Goal: Task Accomplishment & Management: Manage account settings

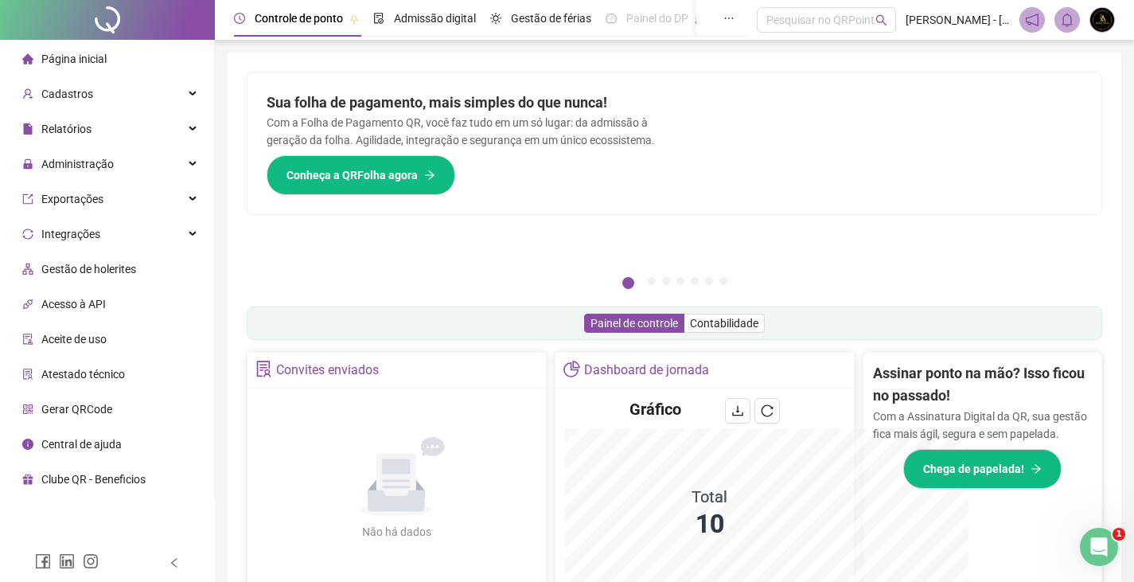
scroll to position [202, 0]
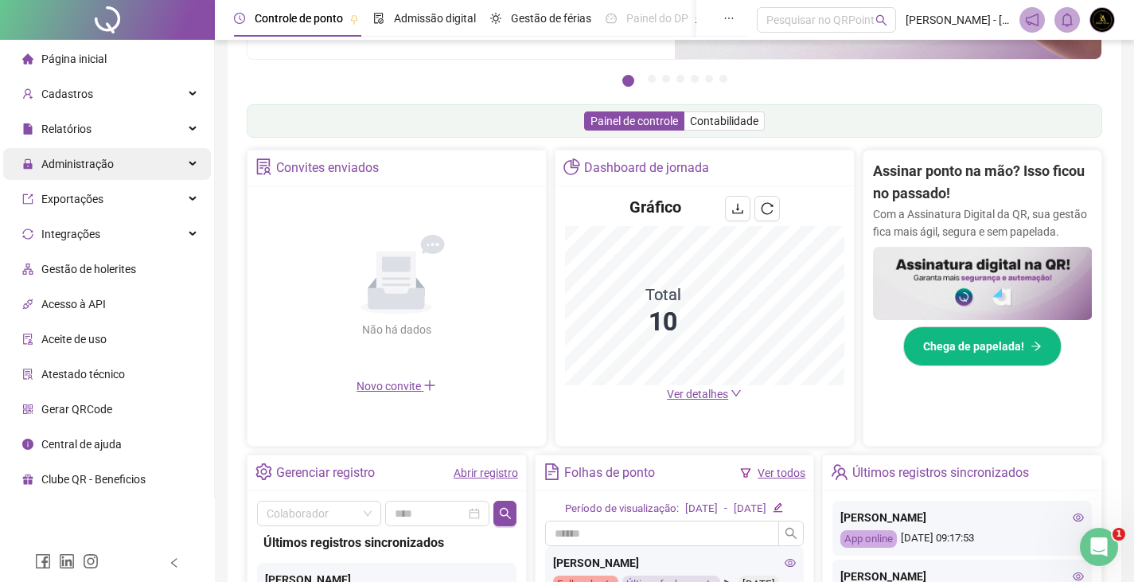
click at [160, 163] on div "Administração" at bounding box center [107, 164] width 208 height 32
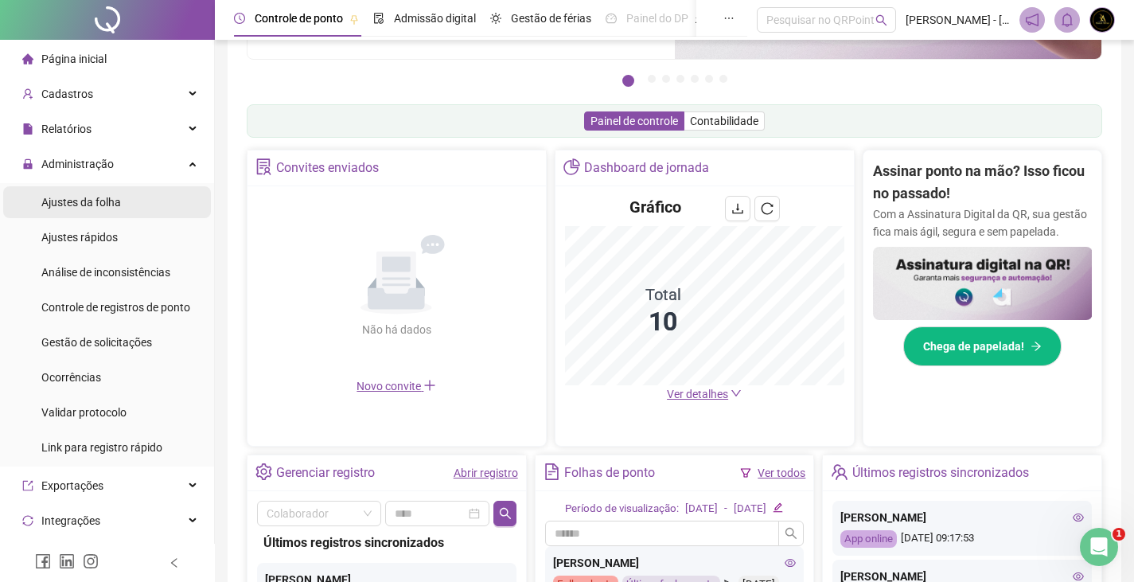
click at [154, 205] on li "Ajustes da folha" at bounding box center [107, 202] width 208 height 32
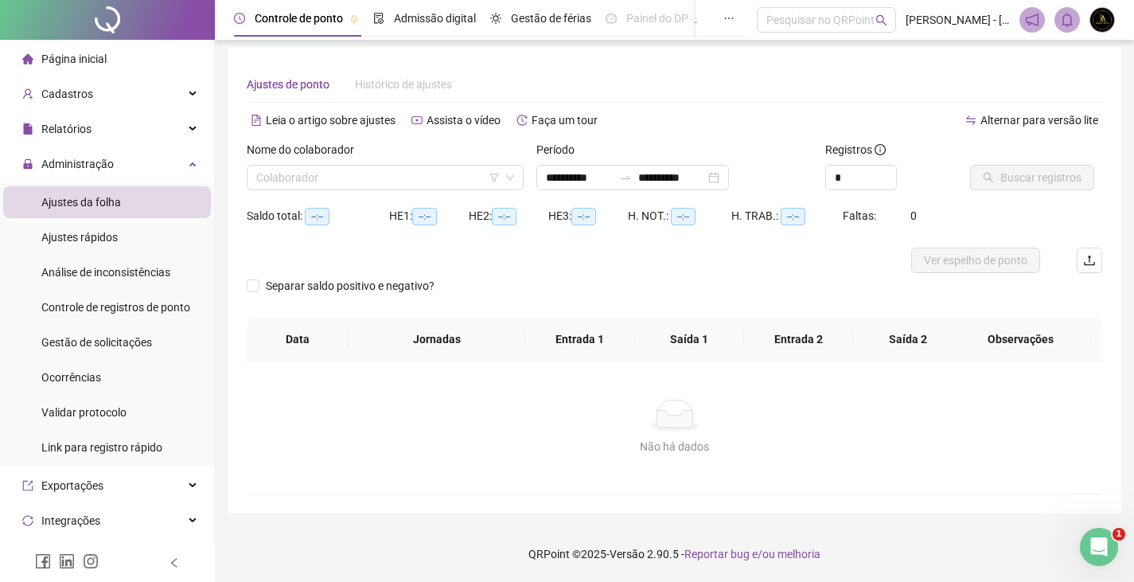
scroll to position [6, 0]
click at [371, 177] on input "search" at bounding box center [377, 177] width 243 height 24
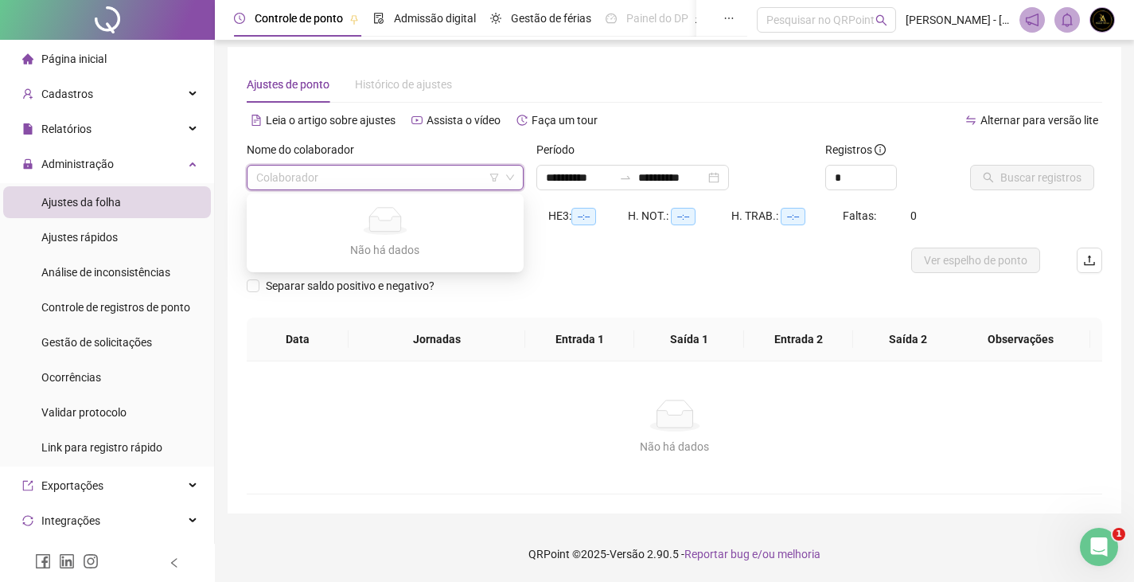
drag, startPoint x: 623, startPoint y: 304, endPoint x: 548, endPoint y: 267, distance: 83.2
click at [624, 304] on div "Separar saldo positivo e negativo?" at bounding box center [674, 295] width 855 height 45
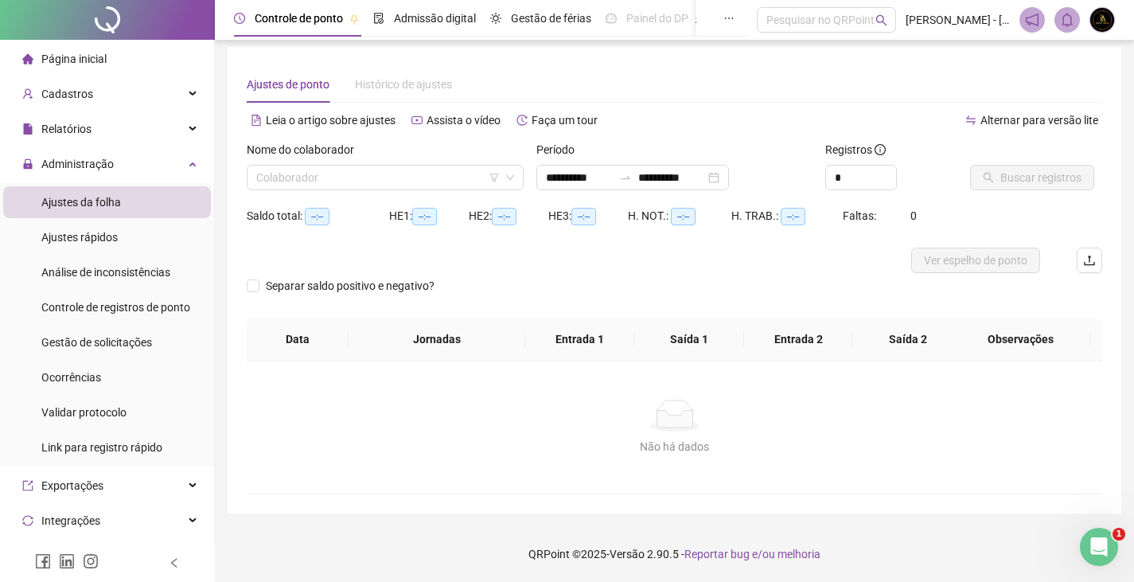
click at [422, 164] on div "Nome do colaborador" at bounding box center [385, 153] width 277 height 24
click at [432, 186] on input "search" at bounding box center [377, 177] width 243 height 24
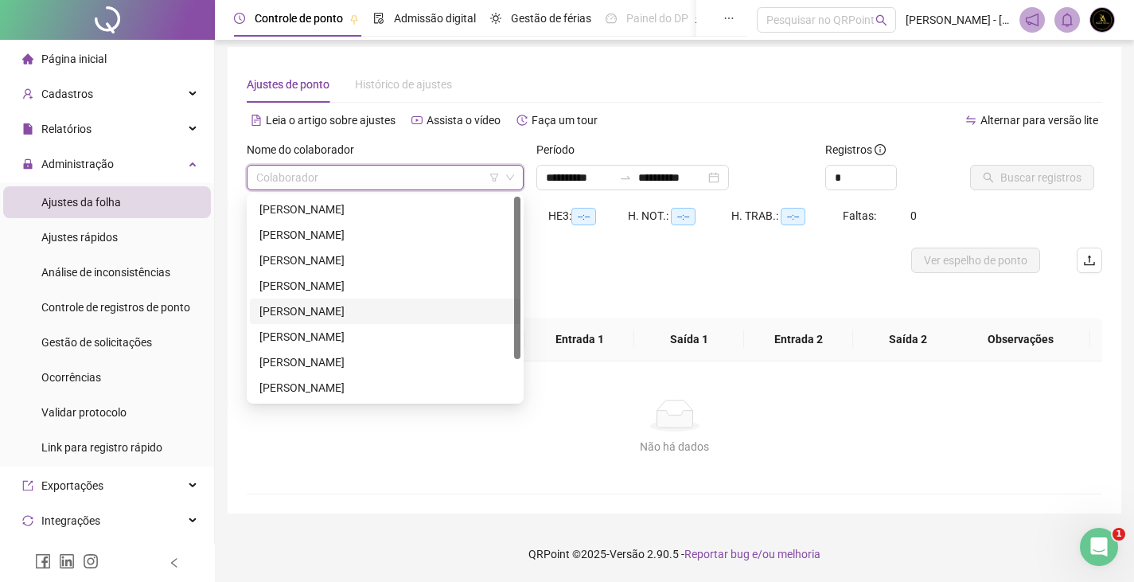
click at [374, 314] on div "[PERSON_NAME]" at bounding box center [384, 311] width 251 height 18
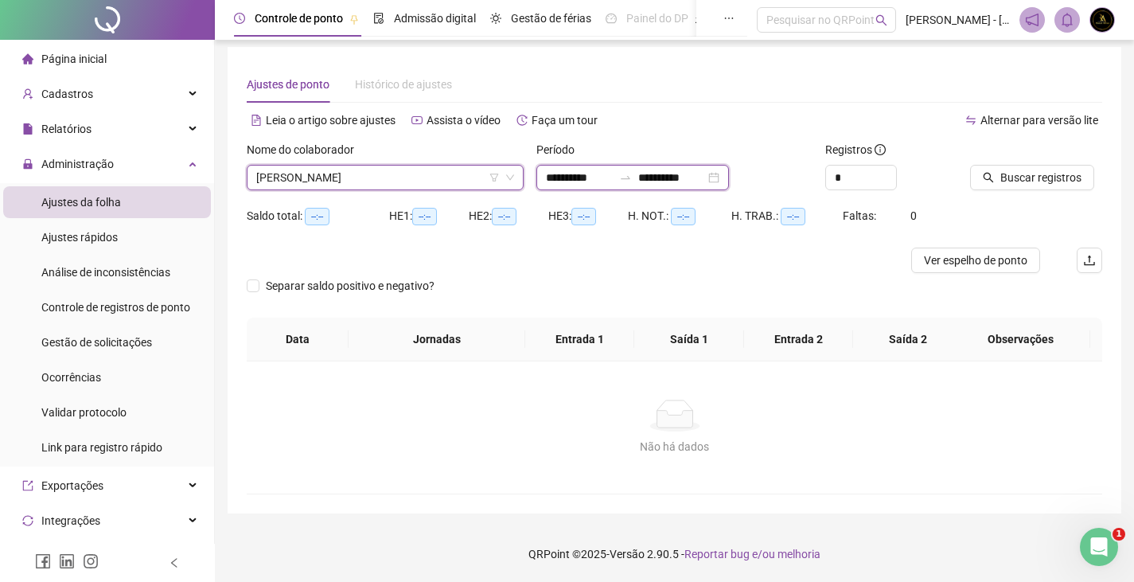
click at [704, 179] on input "**********" at bounding box center [671, 178] width 67 height 18
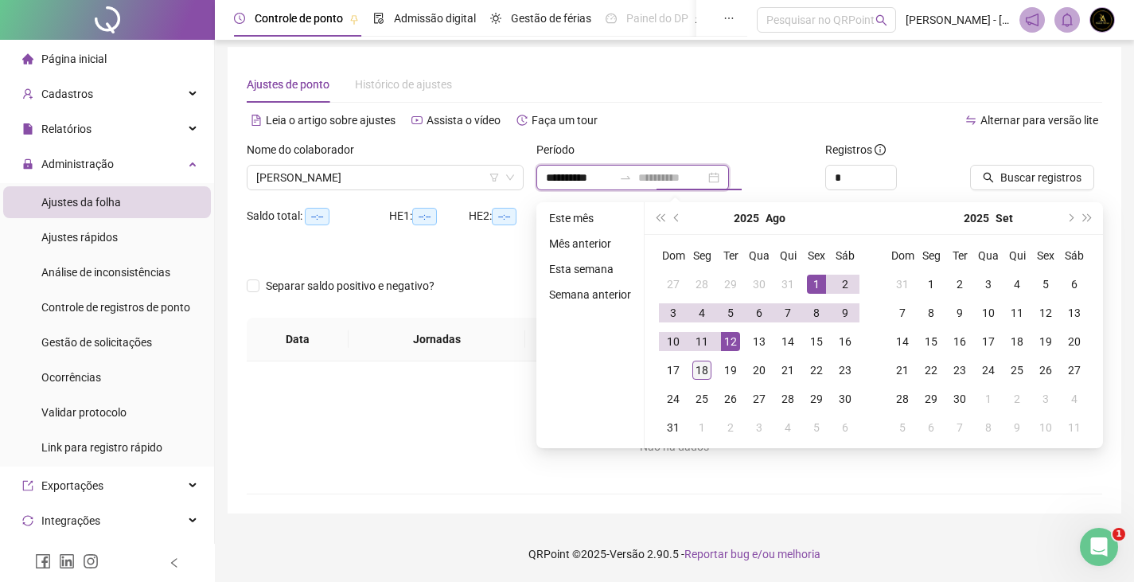
type input "**********"
click at [699, 367] on div "18" at bounding box center [701, 369] width 19 height 19
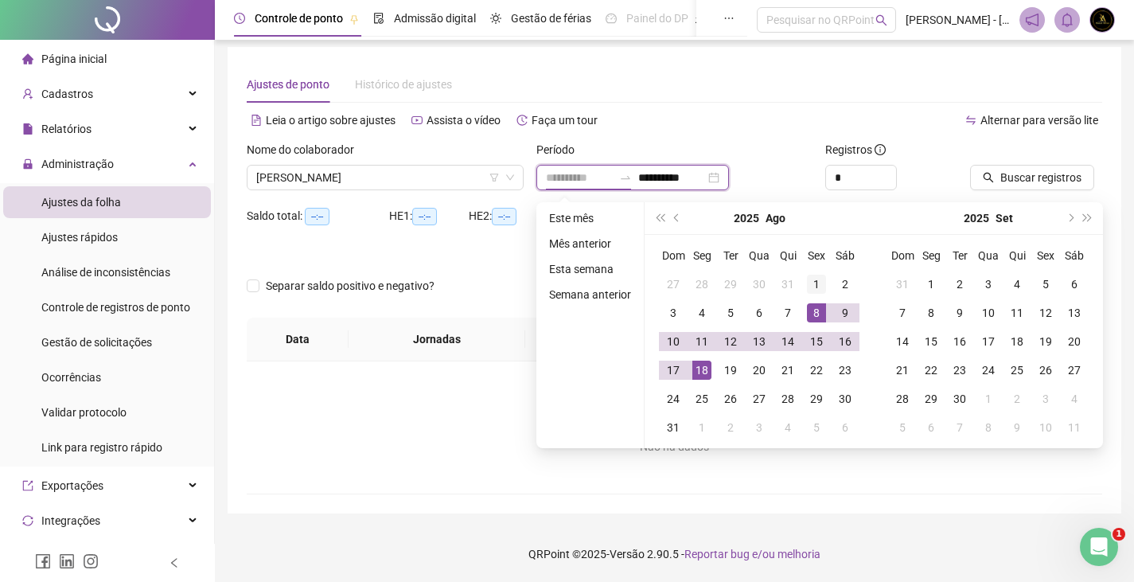
type input "**********"
click at [811, 288] on div "1" at bounding box center [816, 283] width 19 height 19
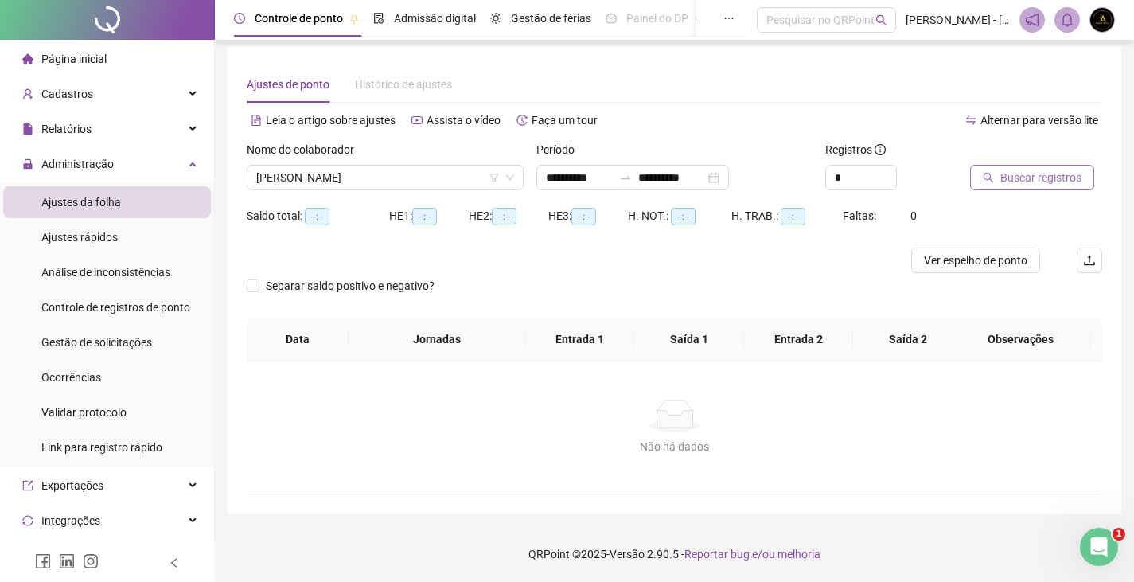
click at [992, 179] on icon "search" at bounding box center [987, 177] width 11 height 11
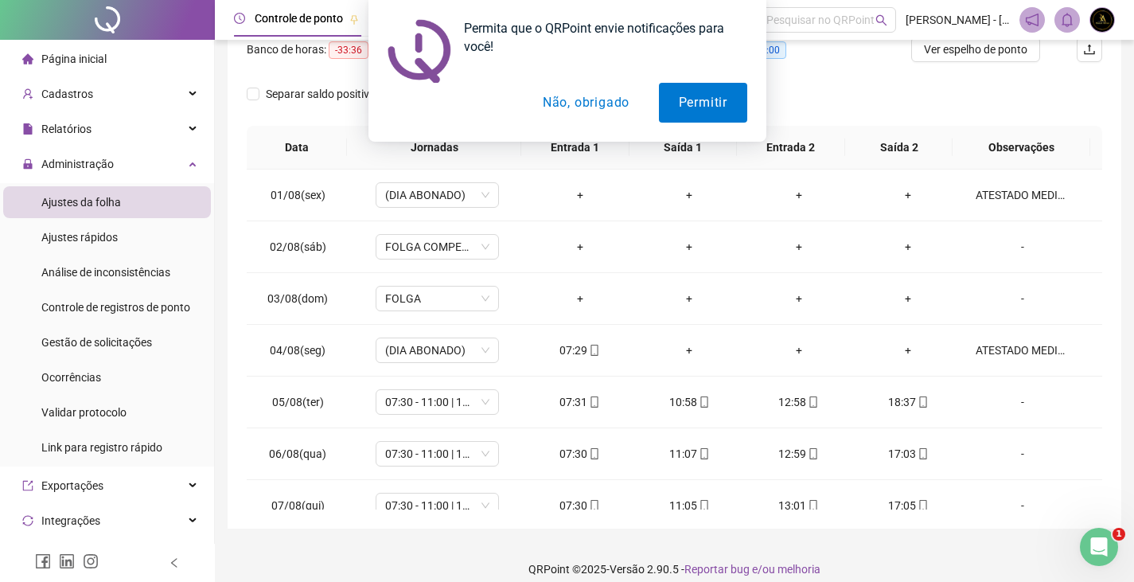
scroll to position [276, 0]
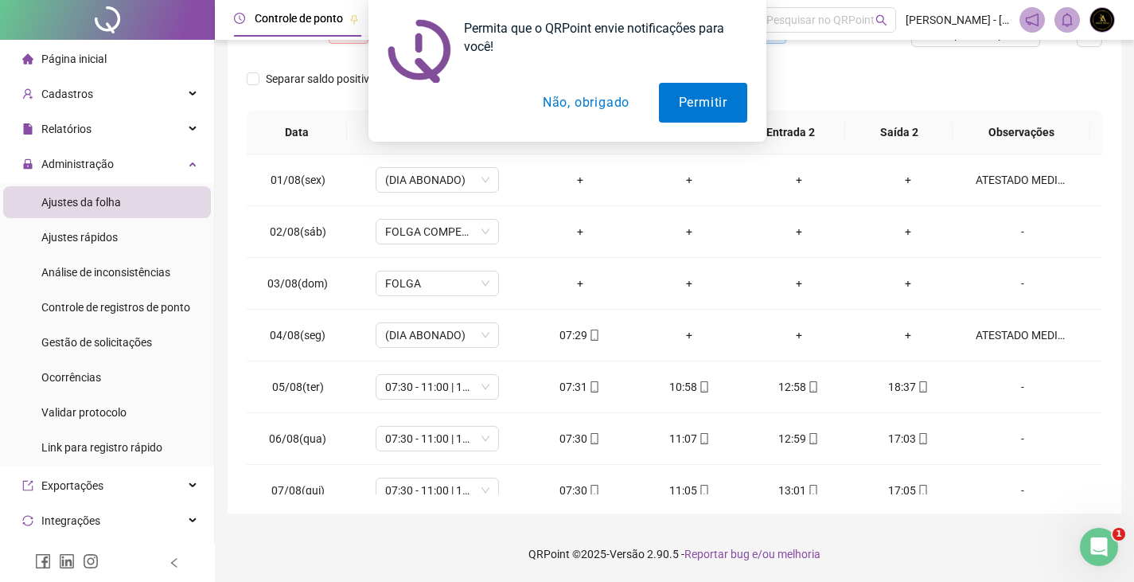
click at [609, 103] on button "Não, obrigado" at bounding box center [585, 103] width 126 height 40
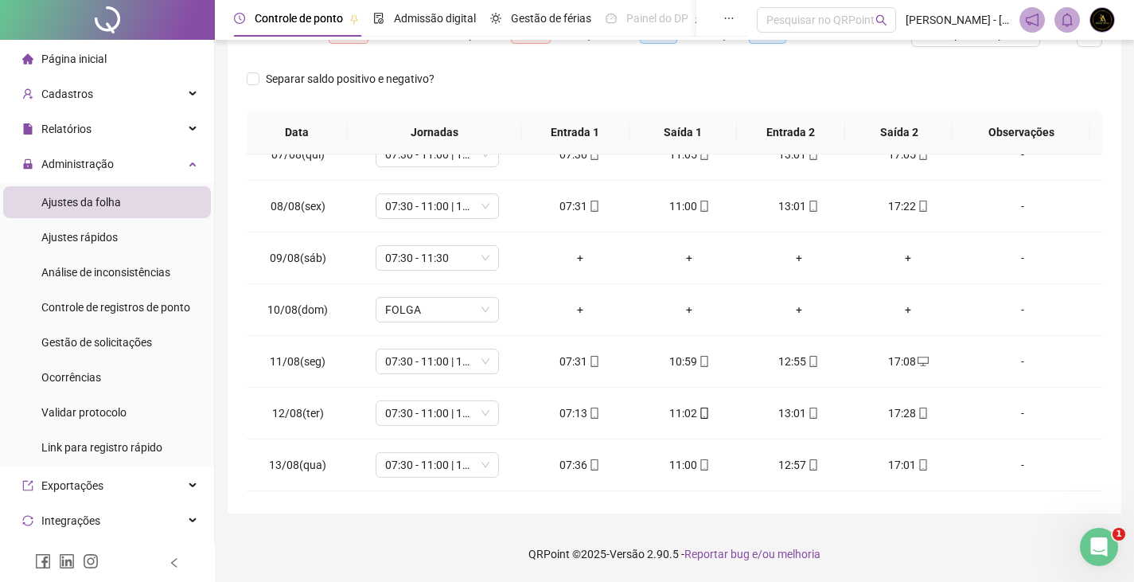
scroll to position [591, 0]
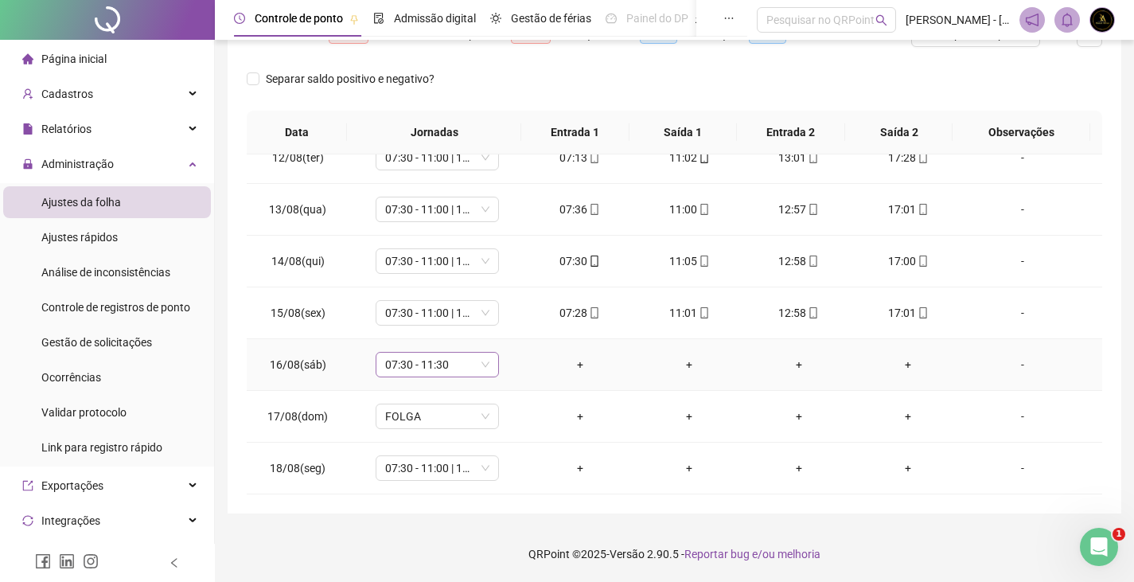
click at [452, 357] on span "07:30 - 11:30" at bounding box center [437, 364] width 104 height 24
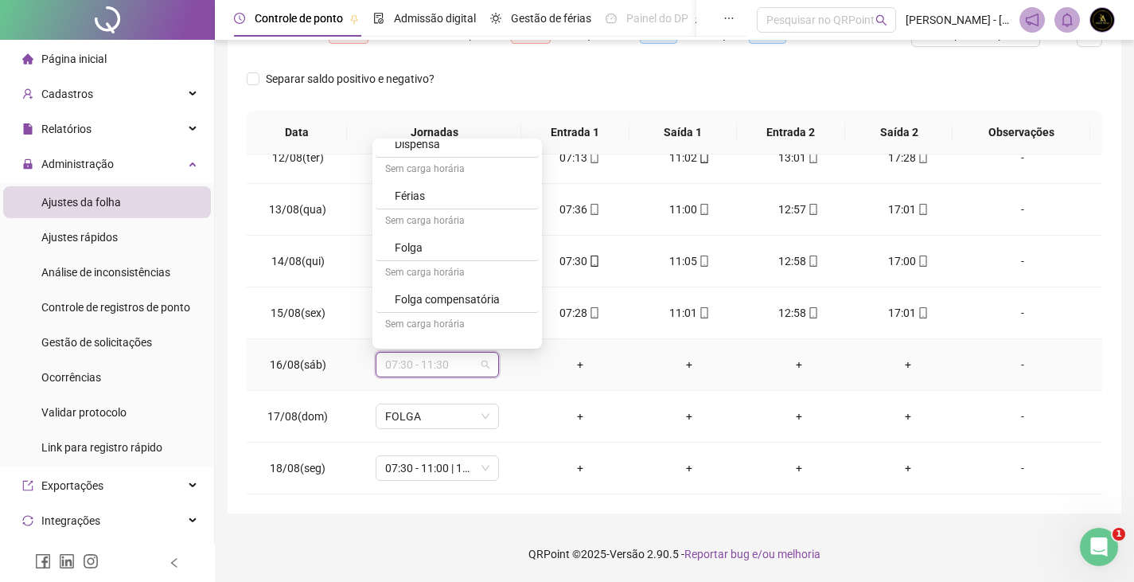
scroll to position [417, 0]
click at [483, 274] on div "Folga compensatória" at bounding box center [462, 280] width 134 height 18
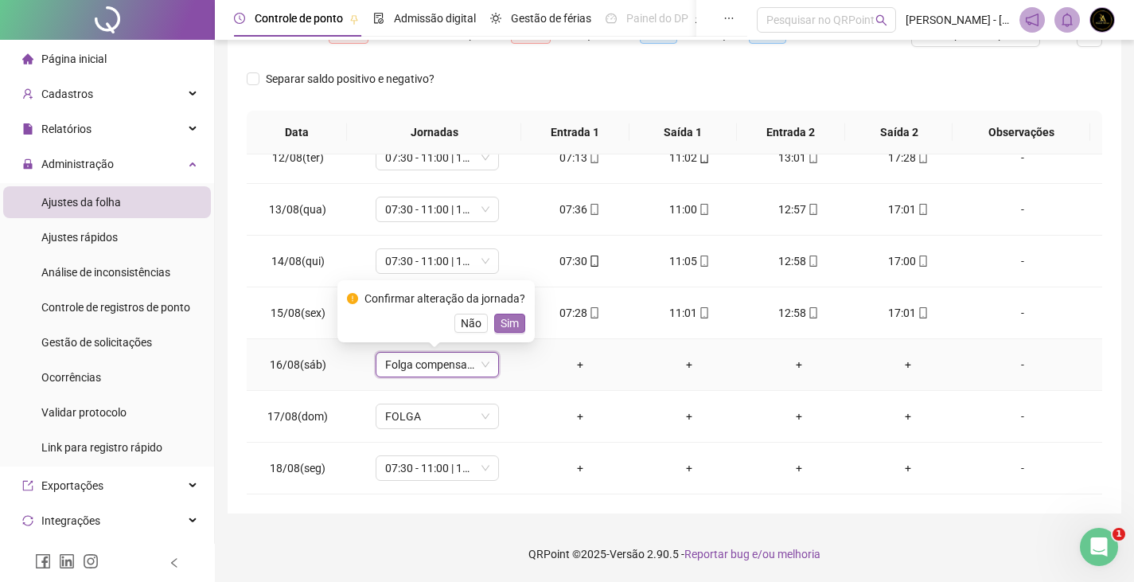
click at [504, 317] on span "Sim" at bounding box center [509, 323] width 18 height 18
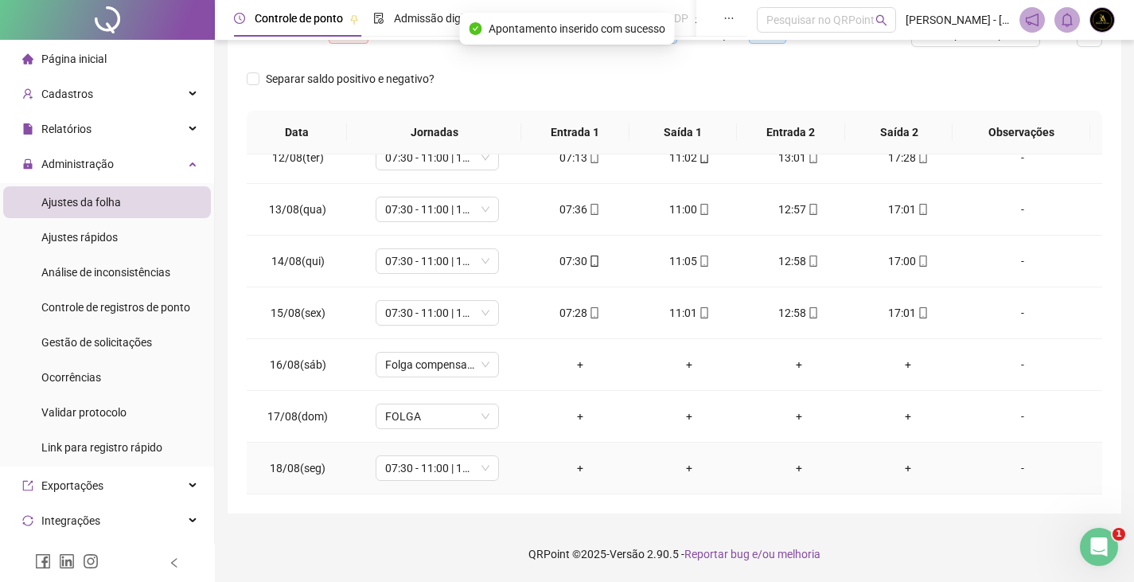
click at [1020, 463] on div "-" at bounding box center [1022, 468] width 94 height 18
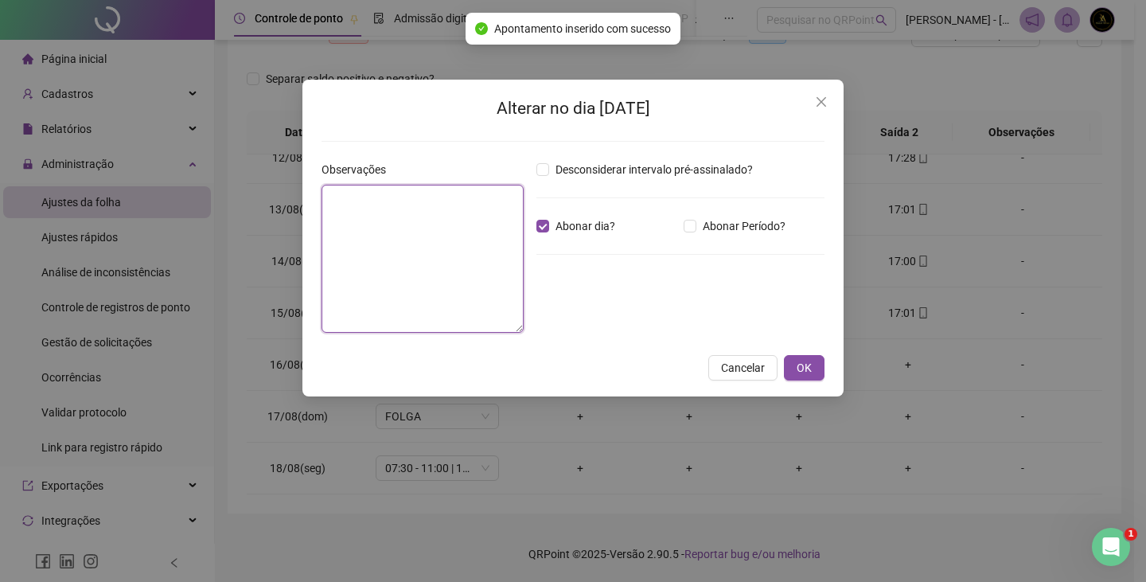
click at [414, 238] on textarea at bounding box center [422, 259] width 202 height 148
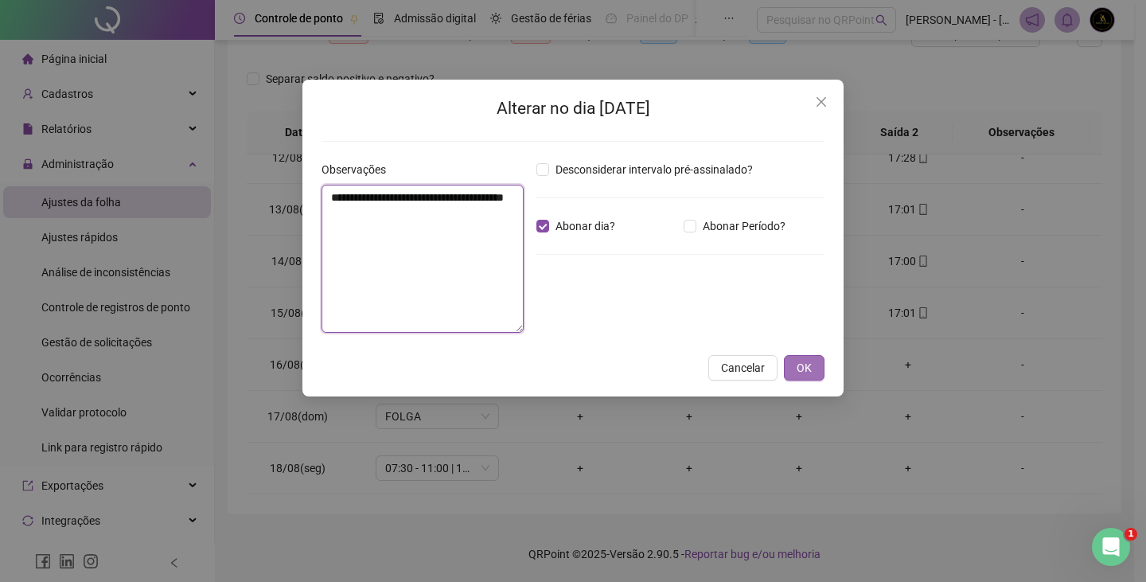
type textarea "**********"
click at [811, 360] on span "OK" at bounding box center [803, 368] width 15 height 18
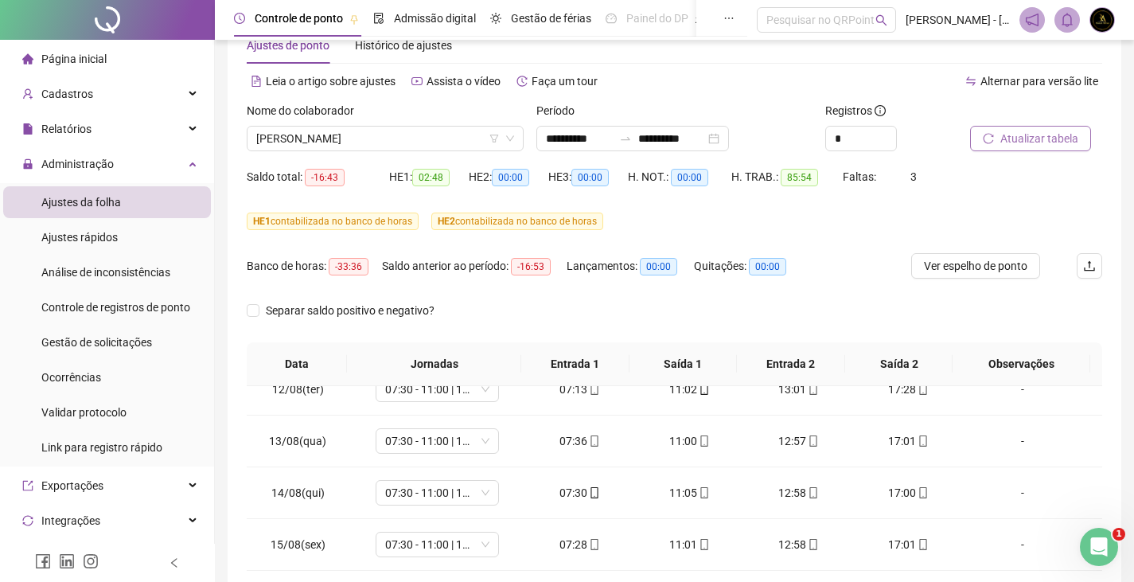
scroll to position [0, 0]
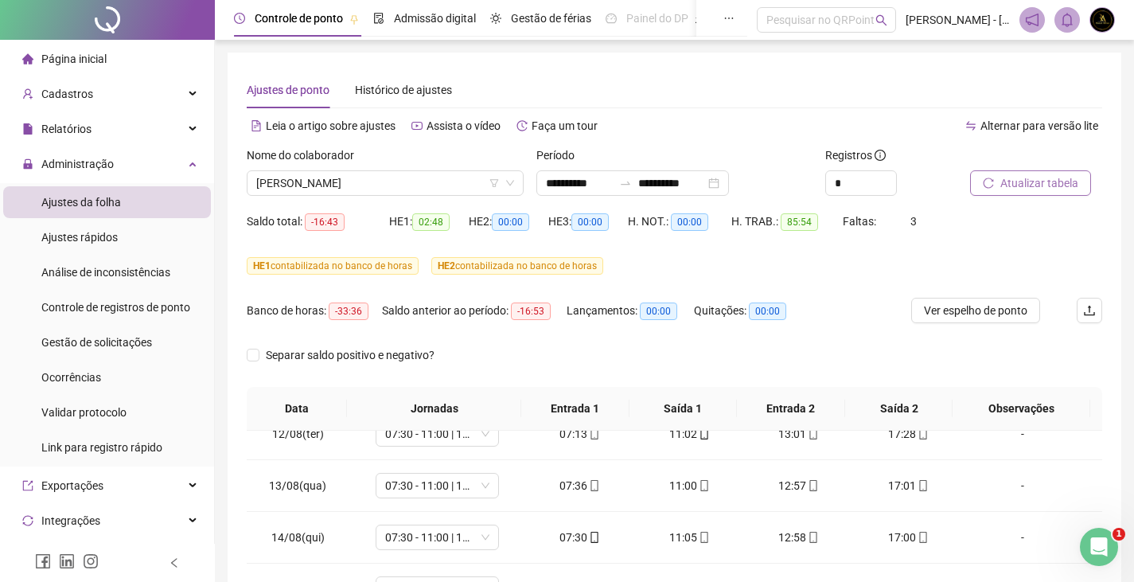
click at [1002, 189] on span "Atualizar tabela" at bounding box center [1039, 183] width 78 height 18
click at [476, 188] on span "[PERSON_NAME]" at bounding box center [385, 183] width 258 height 24
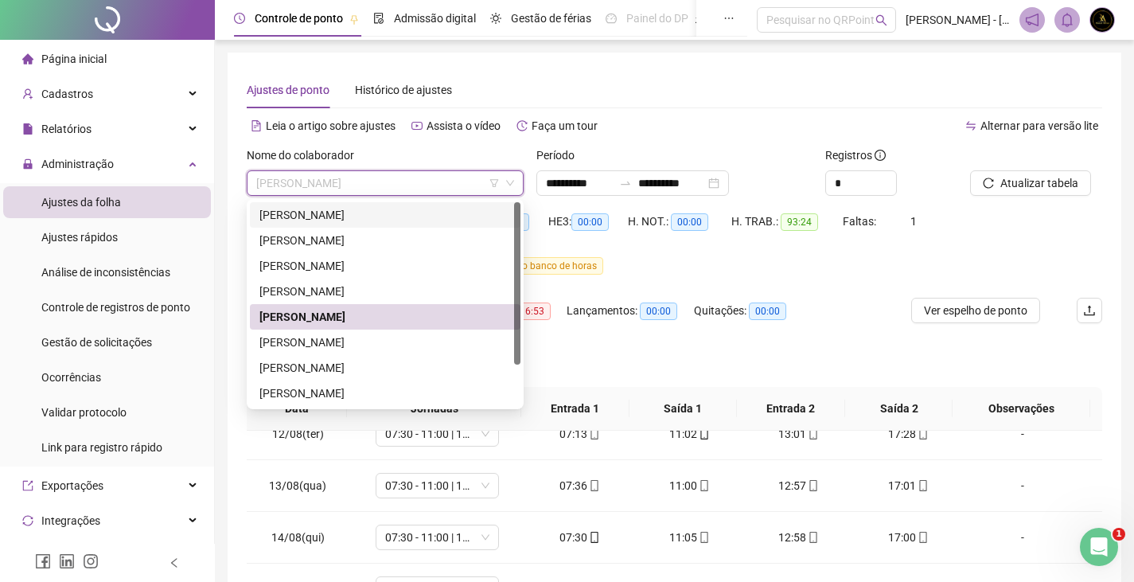
click at [379, 217] on div "[PERSON_NAME]" at bounding box center [384, 215] width 251 height 18
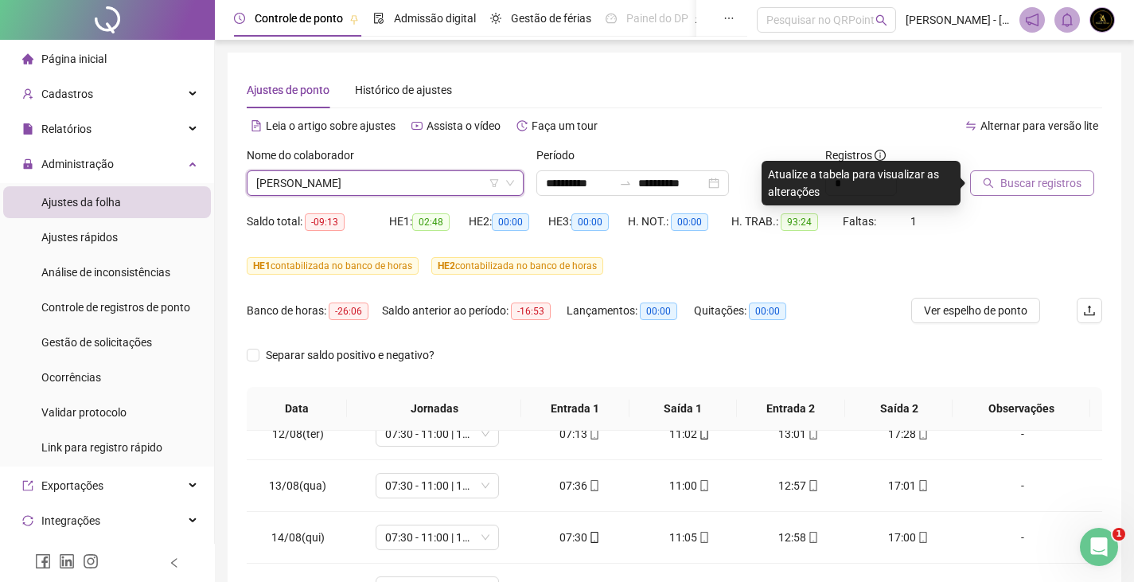
click at [986, 191] on button "Buscar registros" at bounding box center [1032, 182] width 124 height 25
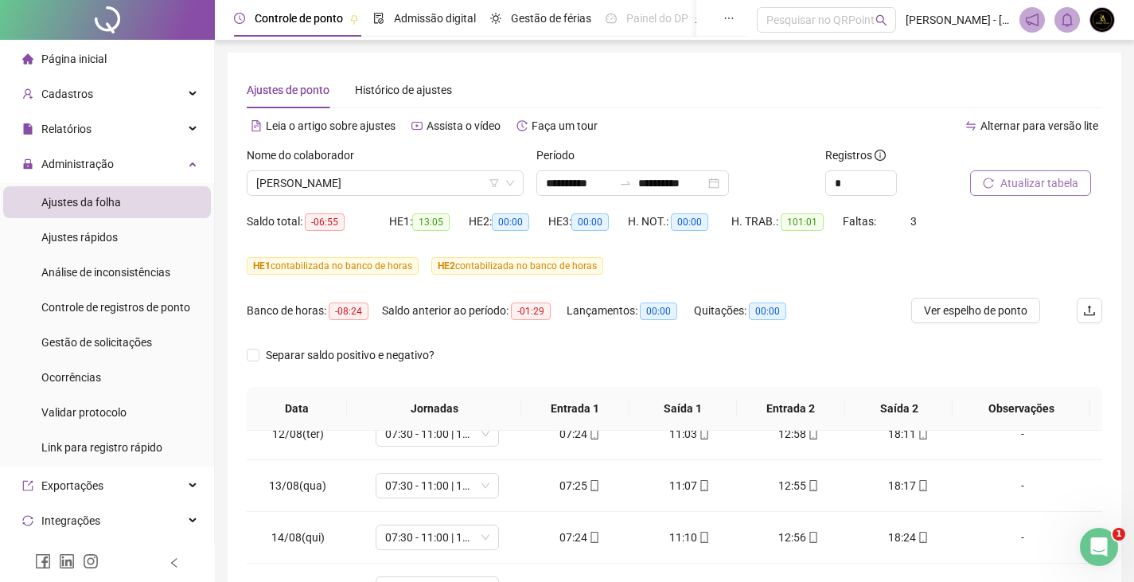
click at [1051, 181] on span "Atualizar tabela" at bounding box center [1039, 183] width 78 height 18
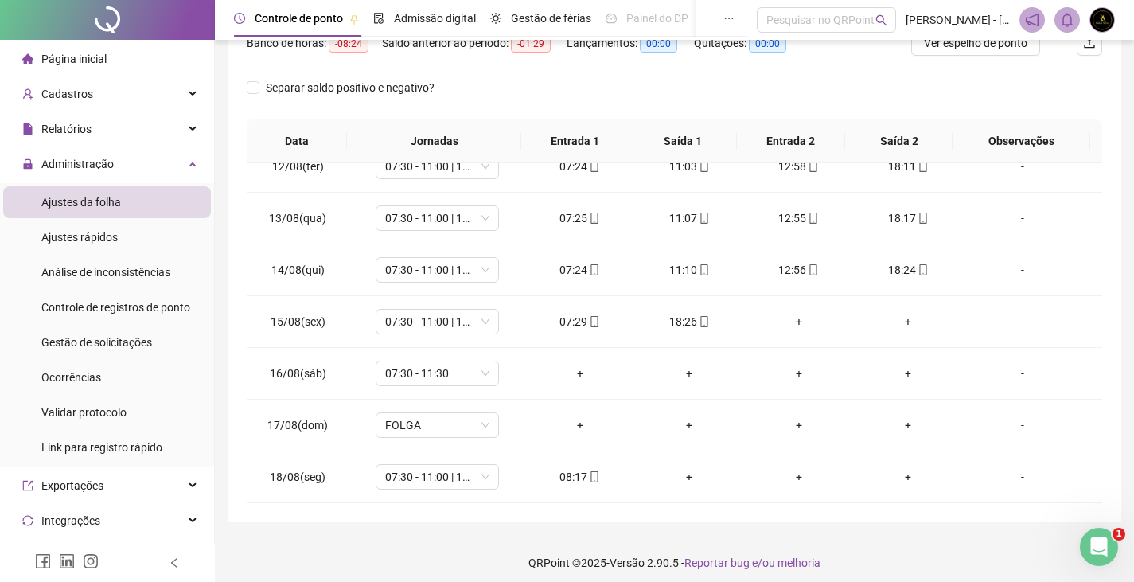
scroll to position [276, 0]
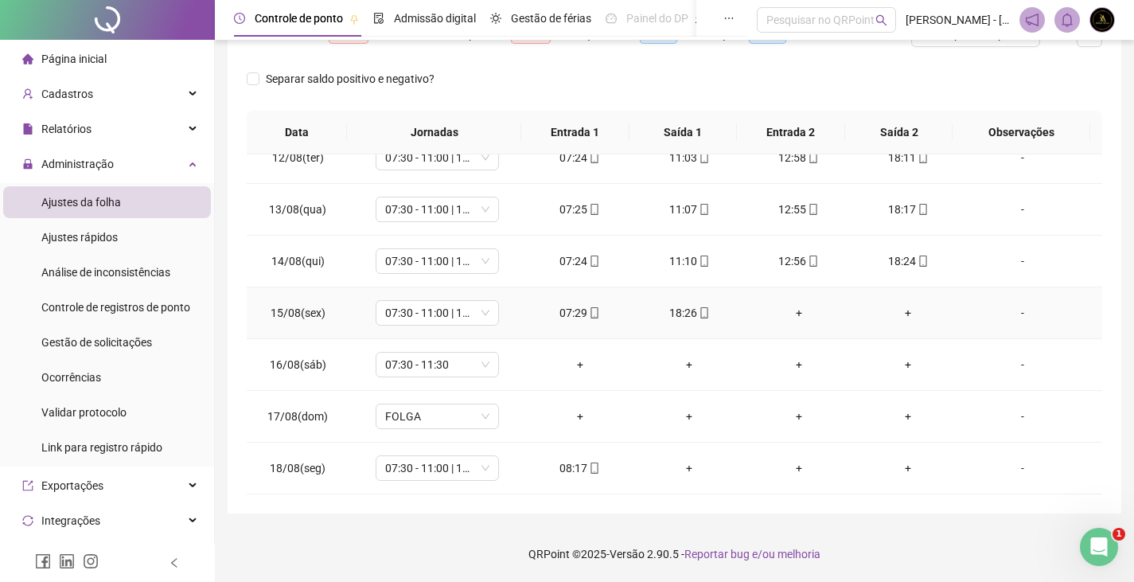
click at [788, 312] on div "+" at bounding box center [799, 313] width 84 height 18
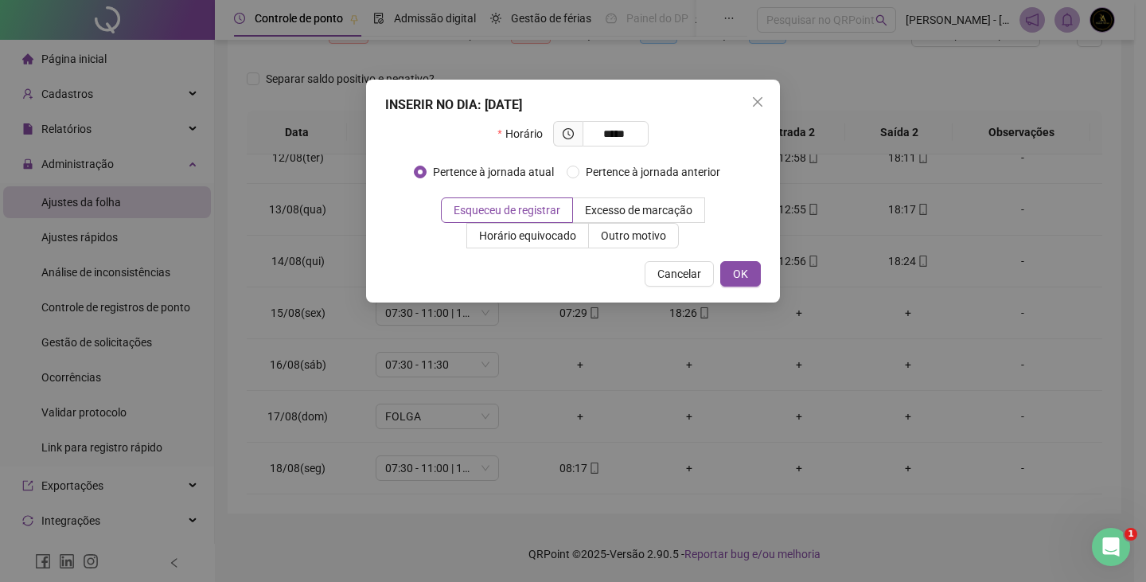
type input "*****"
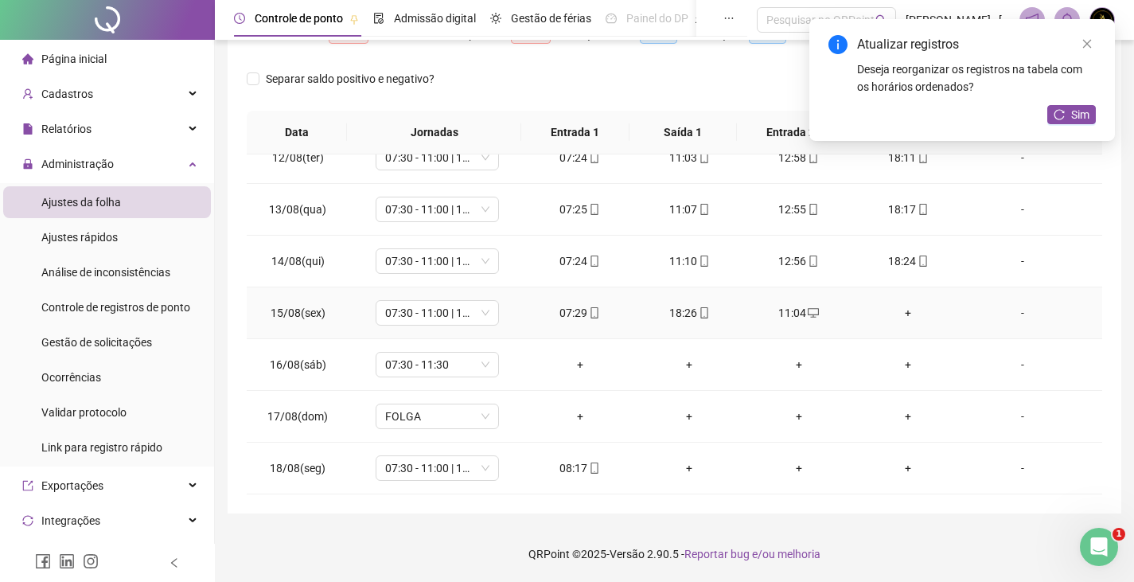
click at [908, 308] on div "+" at bounding box center [908, 313] width 84 height 18
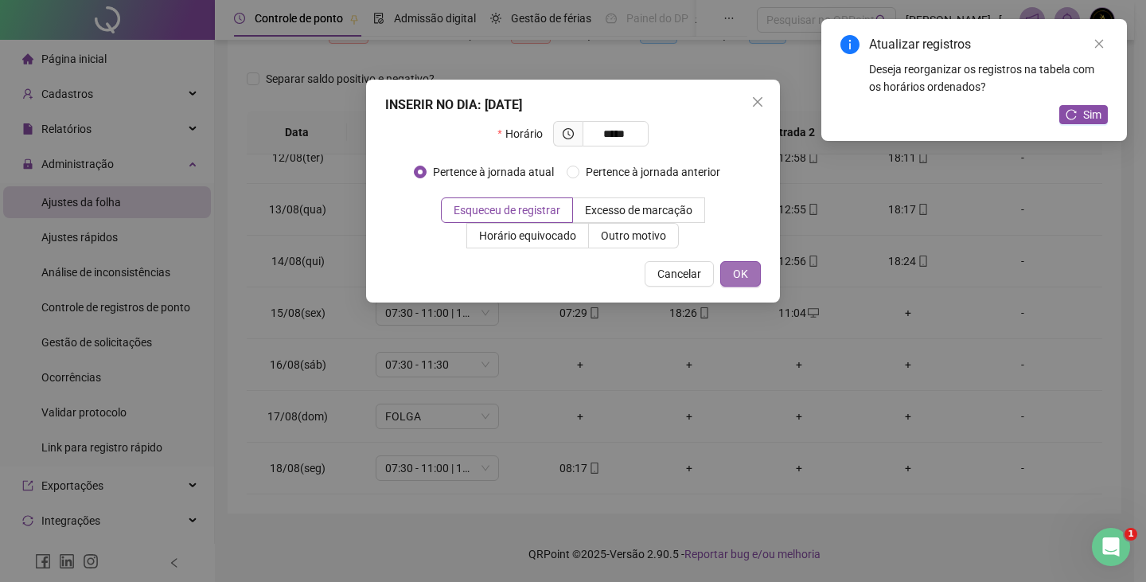
type input "*****"
click at [743, 271] on span "OK" at bounding box center [740, 274] width 15 height 18
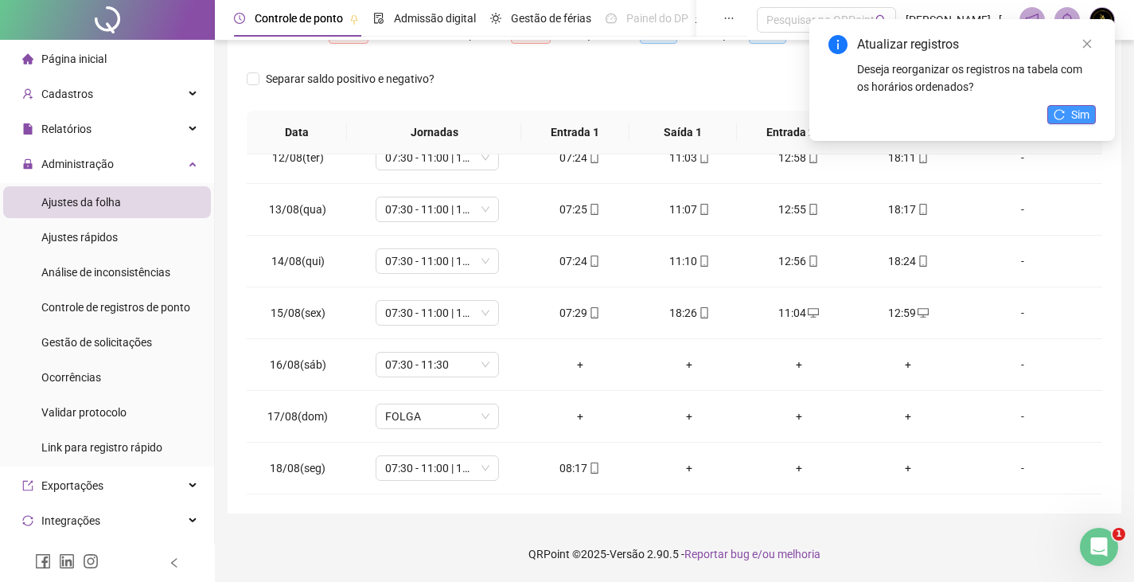
click at [1075, 110] on span "Sim" at bounding box center [1080, 115] width 18 height 18
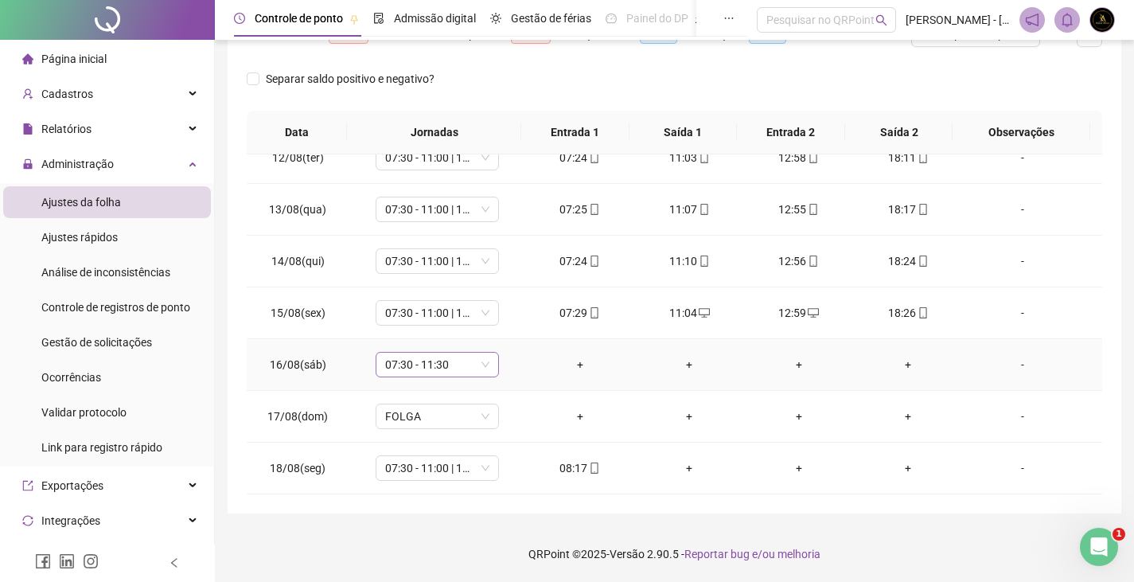
click at [451, 363] on span "07:30 - 11:30" at bounding box center [437, 364] width 104 height 24
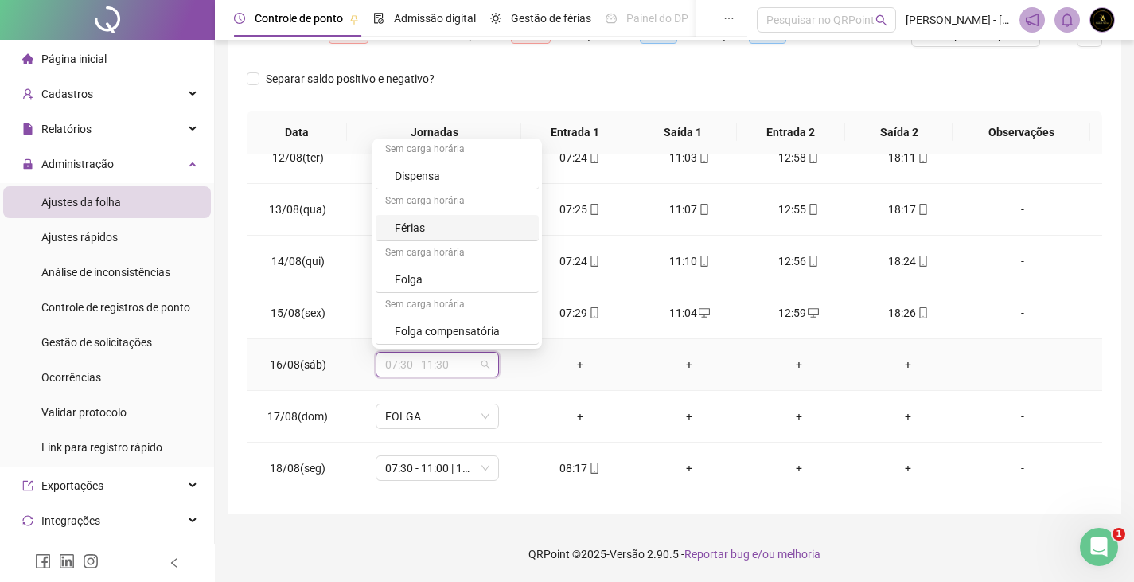
scroll to position [417, 0]
click at [480, 282] on div "Folga compensatória" at bounding box center [462, 280] width 134 height 18
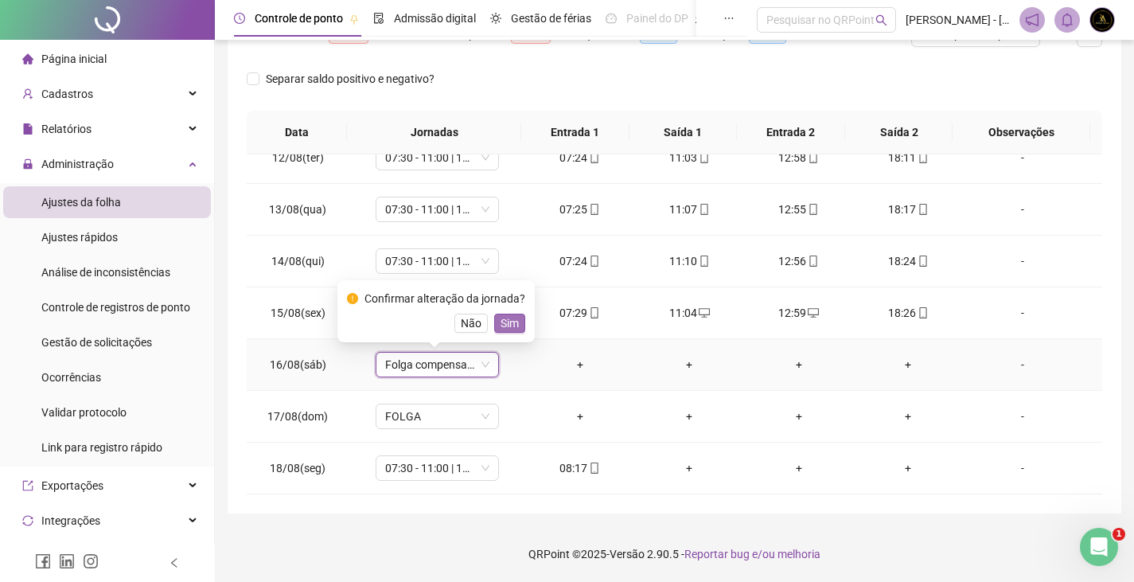
click at [504, 325] on span "Sim" at bounding box center [509, 323] width 18 height 18
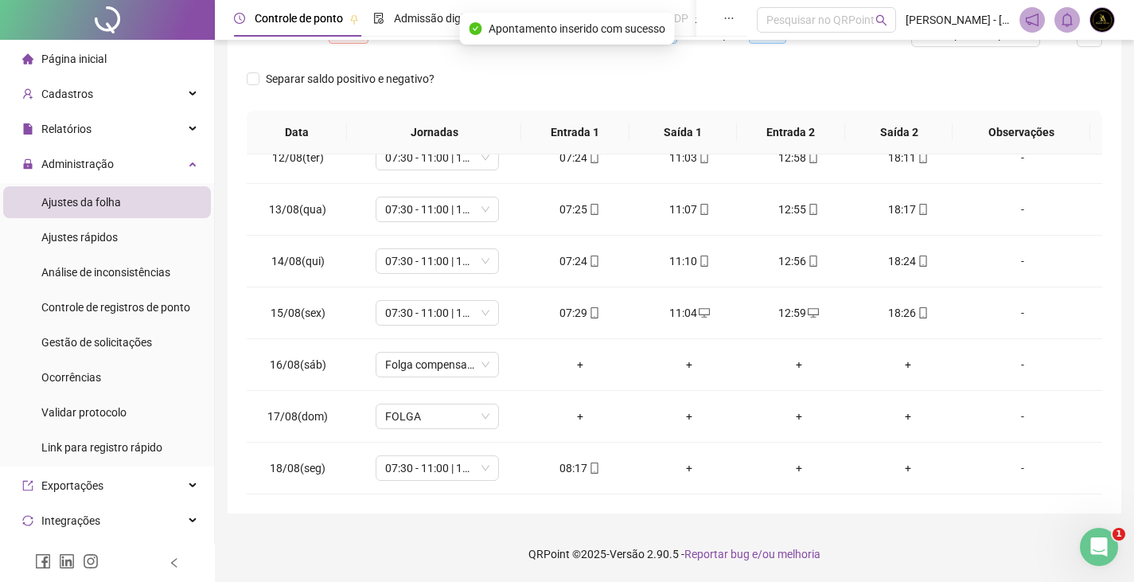
scroll to position [0, 0]
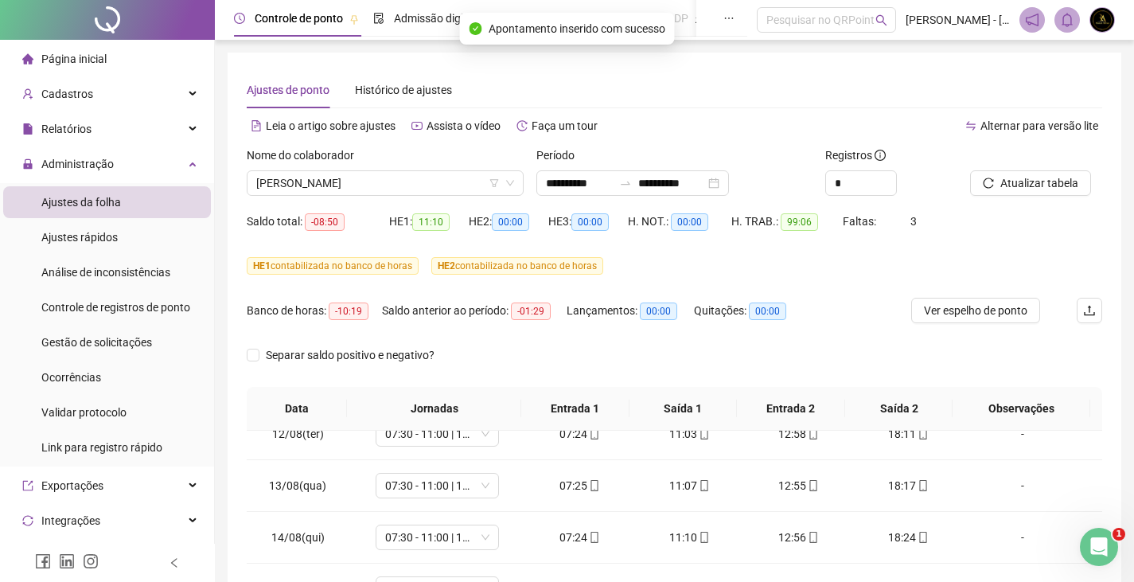
click at [1012, 162] on div at bounding box center [1016, 158] width 92 height 24
click at [1048, 197] on div "Atualizar tabela" at bounding box center [1035, 177] width 145 height 62
click at [1001, 172] on button "Atualizar tabela" at bounding box center [1030, 182] width 121 height 25
click at [399, 179] on span "[PERSON_NAME]" at bounding box center [385, 183] width 258 height 24
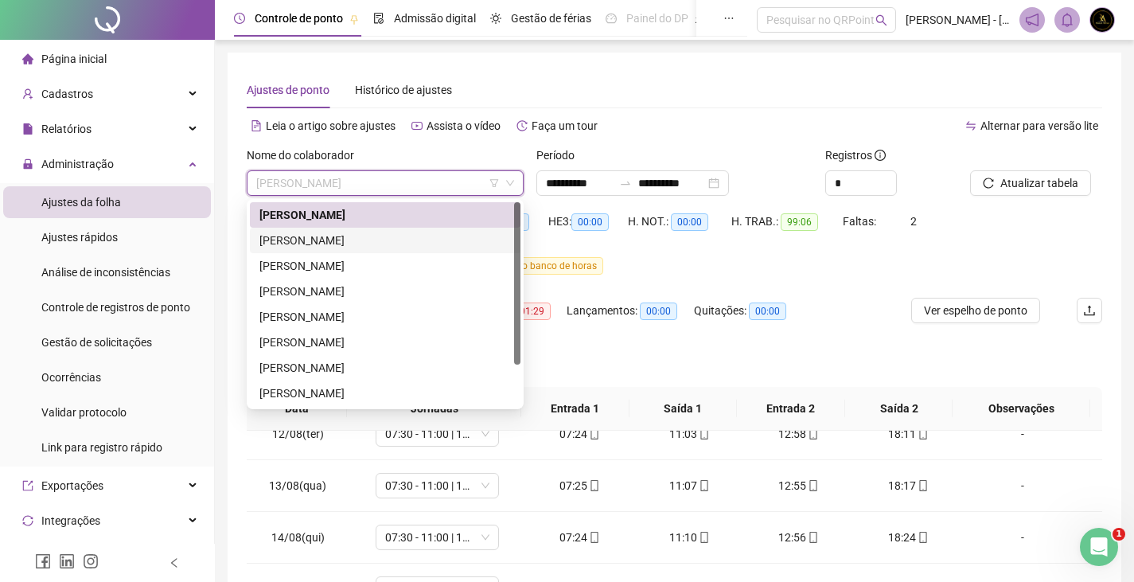
click at [383, 251] on div "[PERSON_NAME]" at bounding box center [385, 240] width 270 height 25
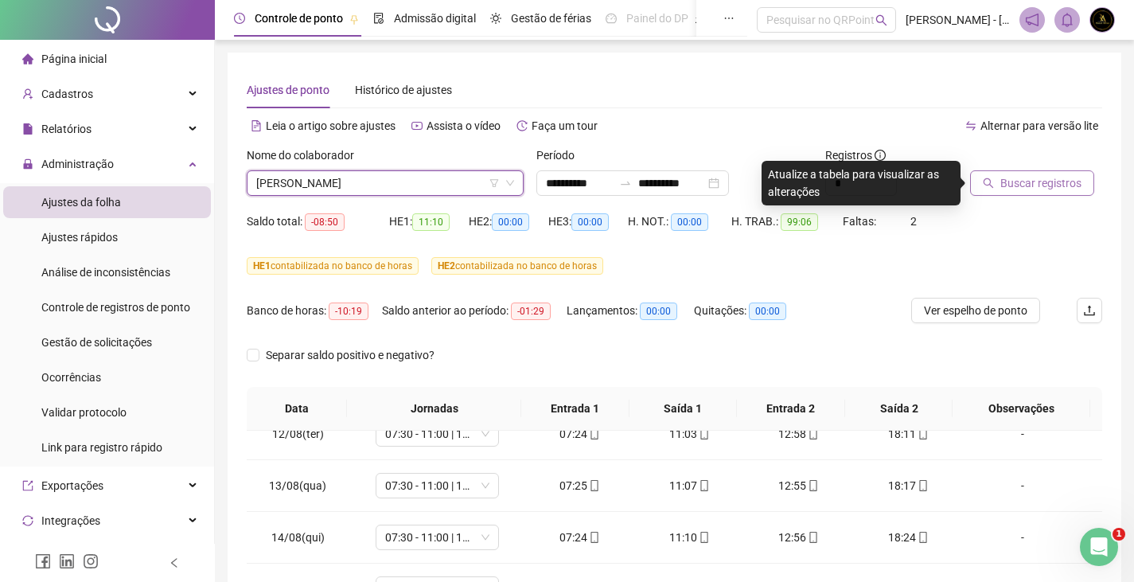
click at [1077, 177] on span "Buscar registros" at bounding box center [1040, 183] width 81 height 18
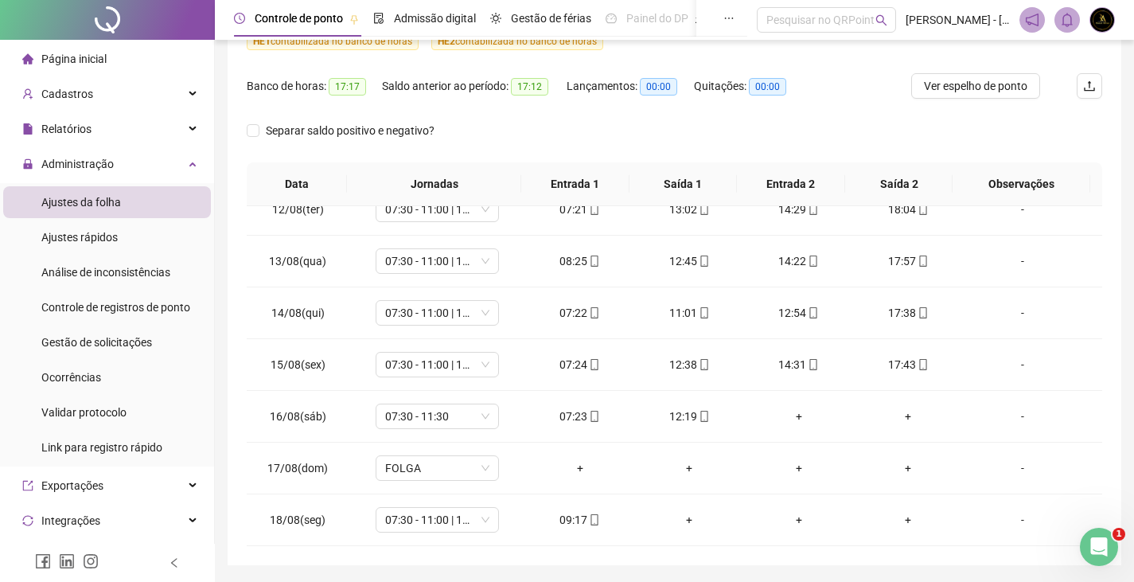
scroll to position [276, 0]
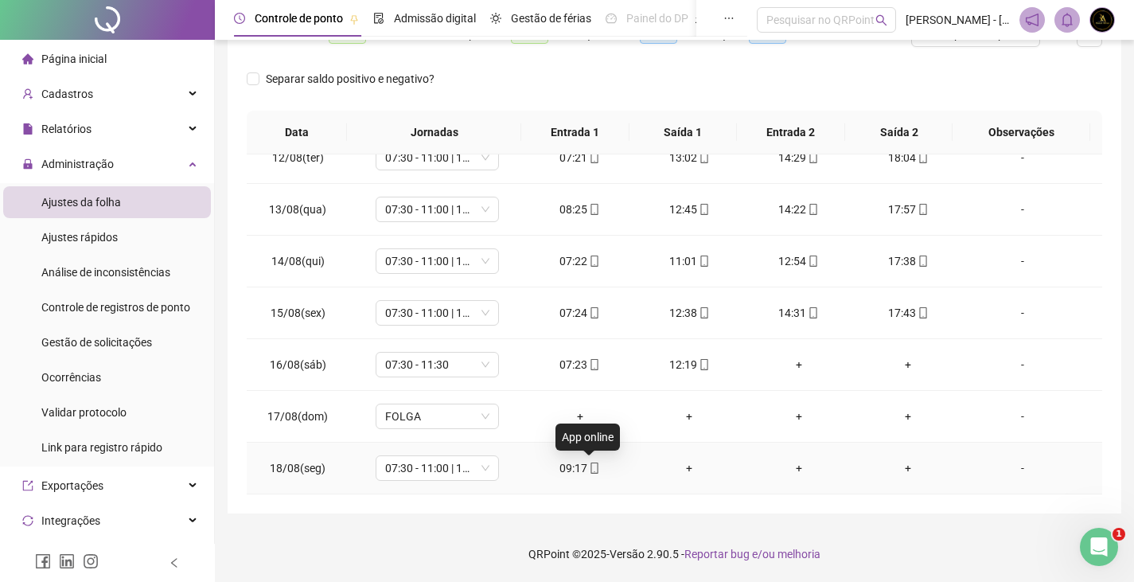
click at [589, 469] on icon "mobile" at bounding box center [594, 467] width 11 height 11
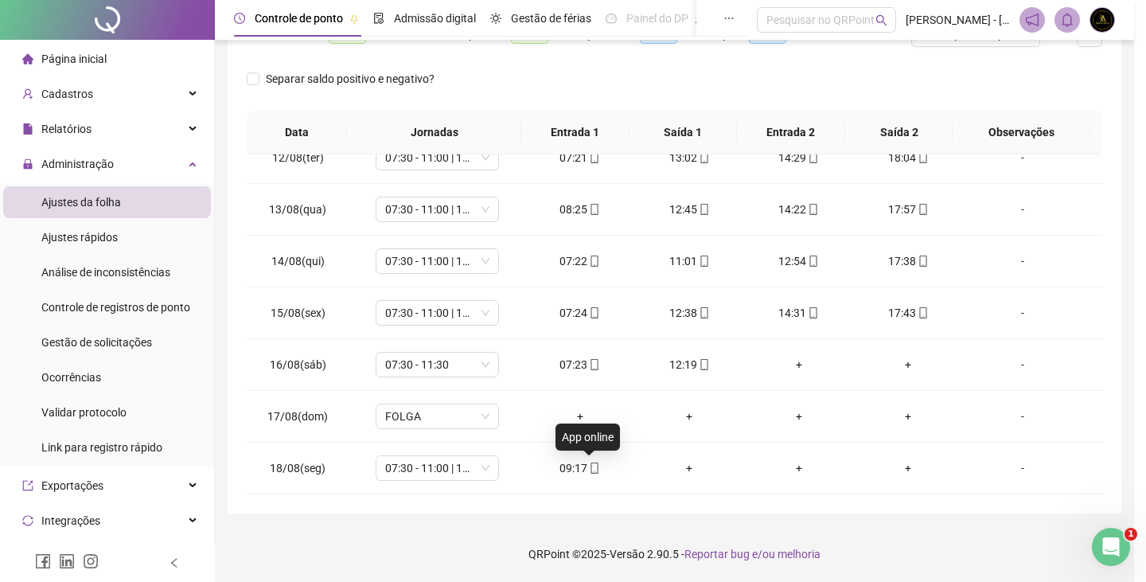
type input "**********"
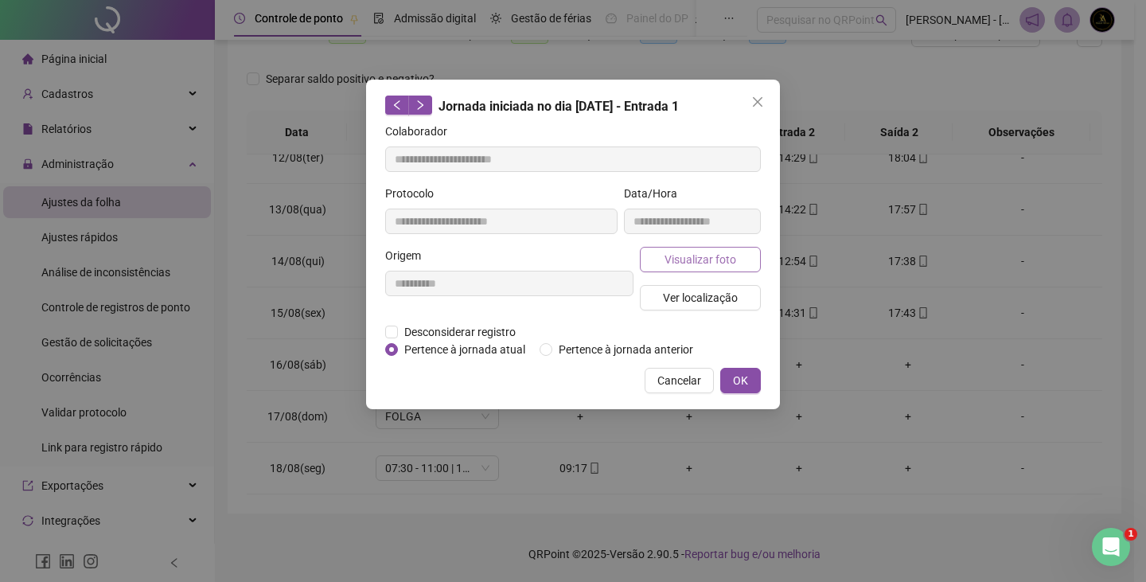
click at [702, 255] on span "Visualizar foto" at bounding box center [700, 260] width 72 height 18
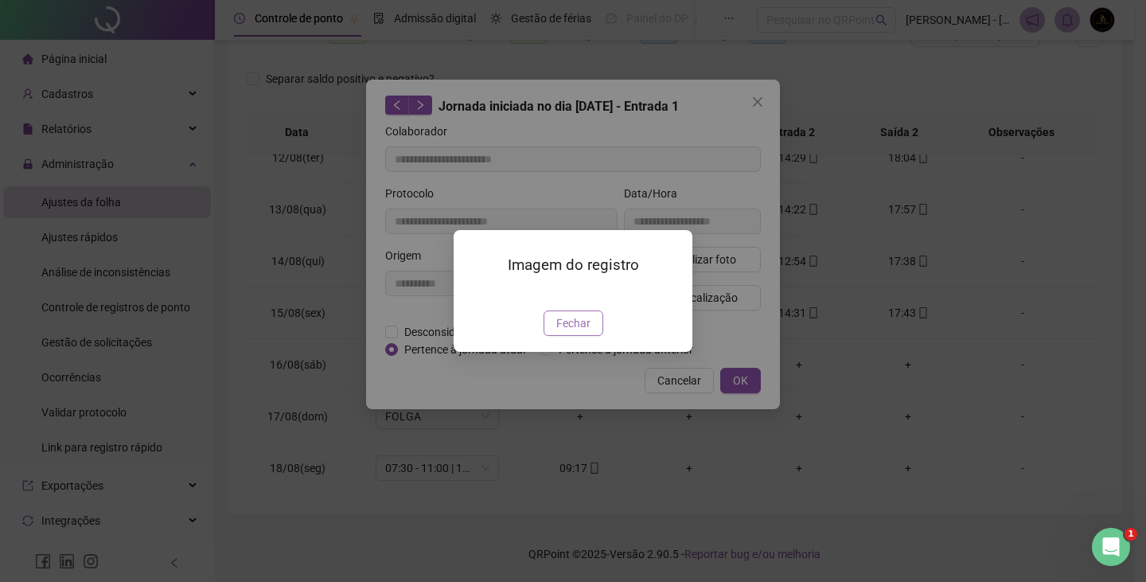
click at [578, 332] on span "Fechar" at bounding box center [573, 323] width 34 height 18
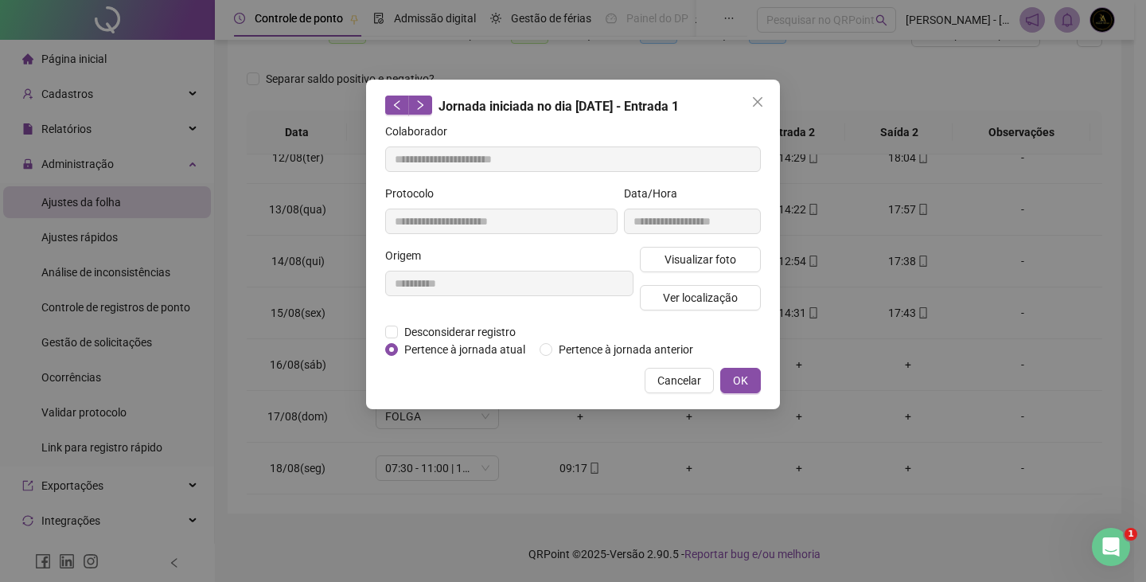
click at [753, 96] on icon "close" at bounding box center [757, 101] width 13 height 13
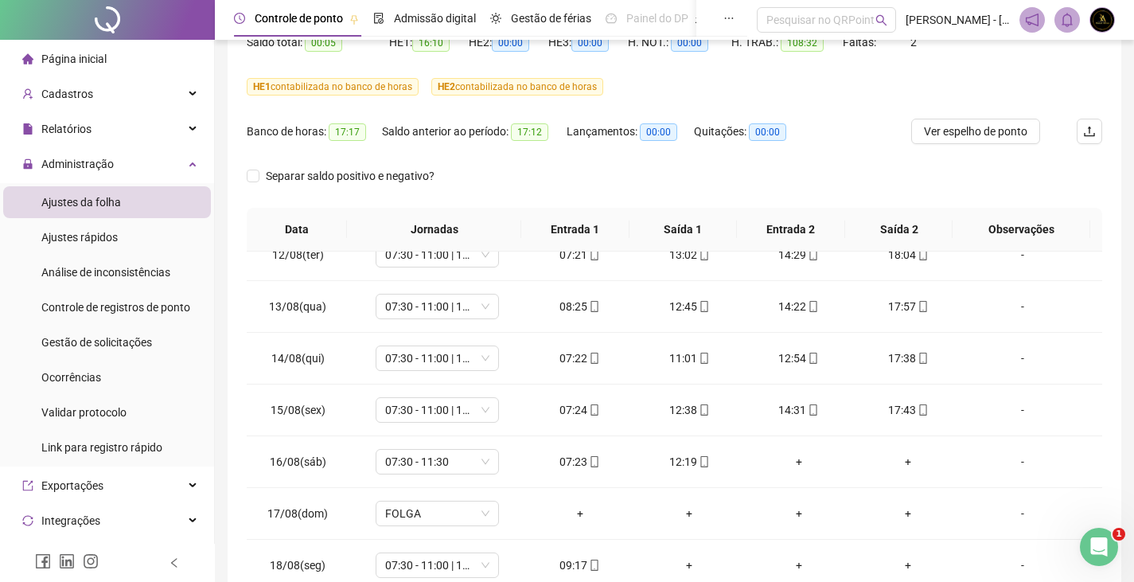
scroll to position [37, 0]
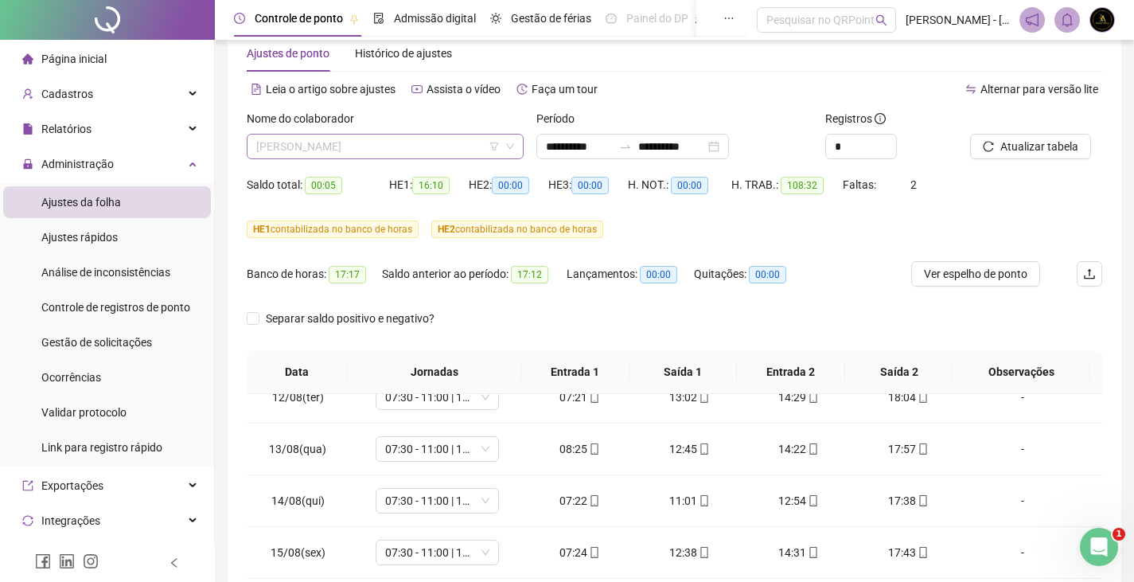
click at [413, 139] on span "[PERSON_NAME]" at bounding box center [385, 146] width 258 height 24
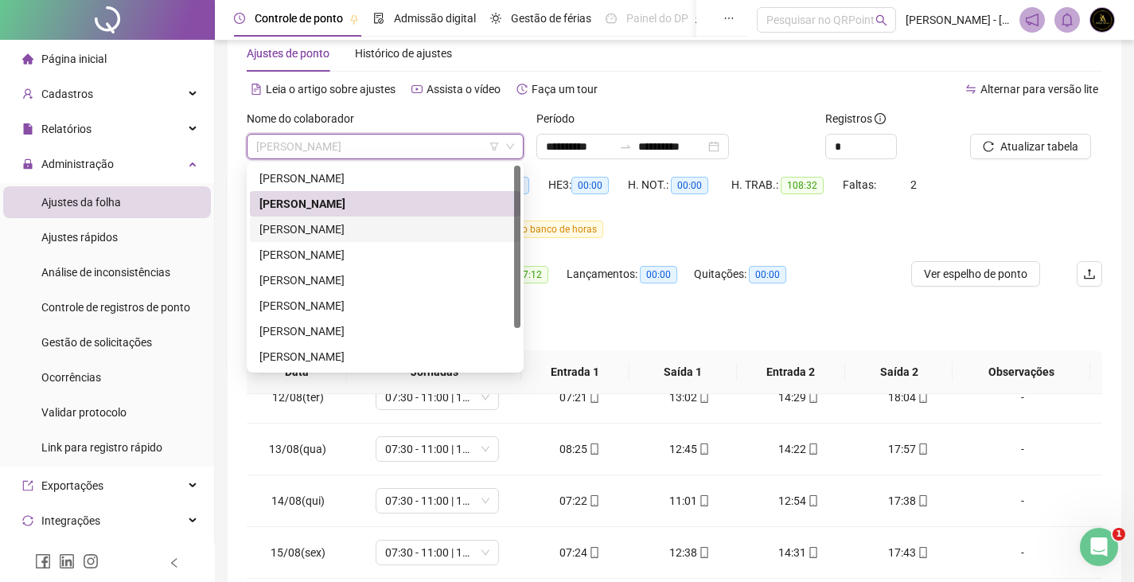
drag, startPoint x: 410, startPoint y: 228, endPoint x: 454, endPoint y: 223, distance: 44.8
click at [410, 228] on div "[PERSON_NAME]" at bounding box center [384, 229] width 251 height 18
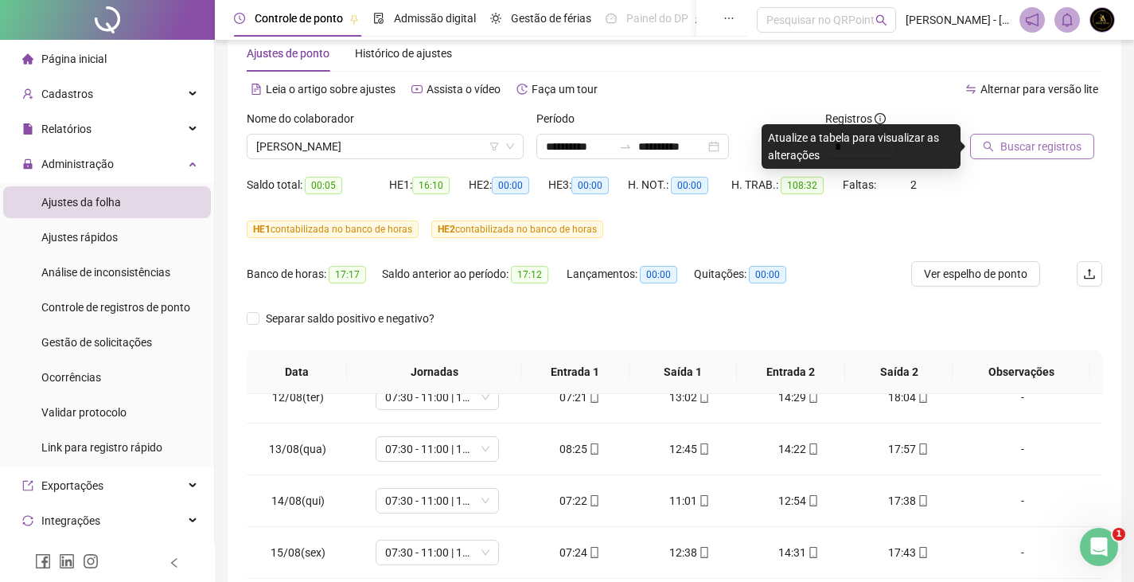
click at [1050, 158] on button "Buscar registros" at bounding box center [1032, 146] width 124 height 25
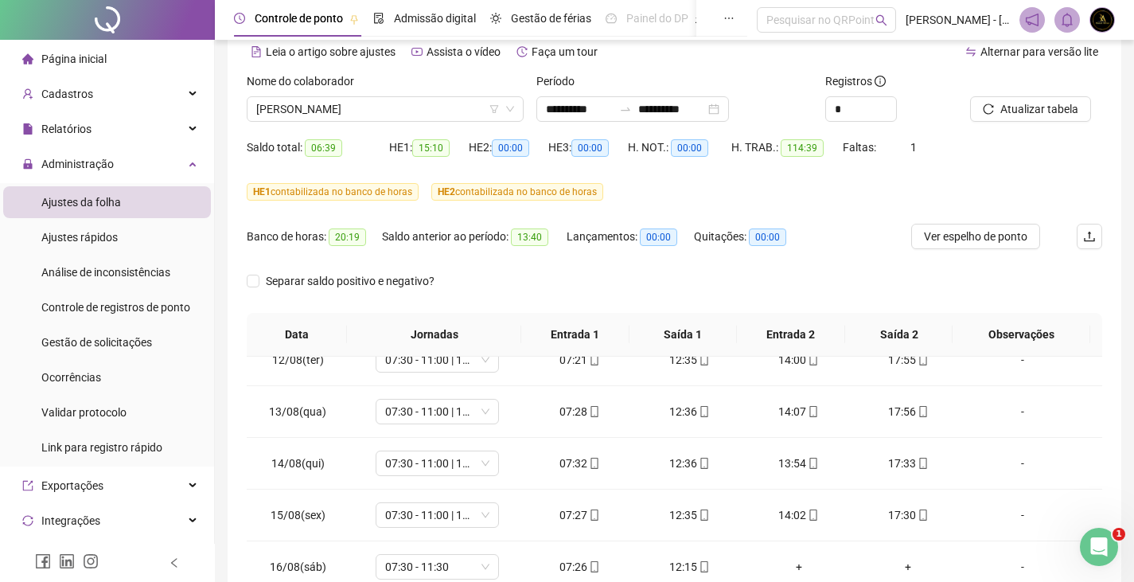
scroll to position [72, 0]
click at [1043, 109] on span "Atualizar tabela" at bounding box center [1039, 111] width 78 height 18
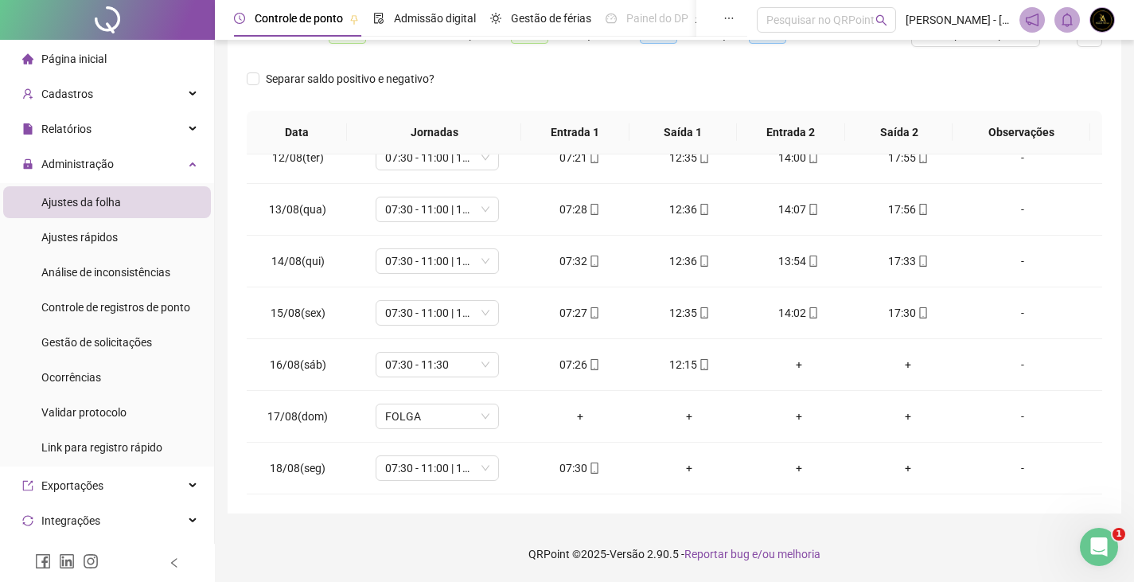
scroll to position [0, 0]
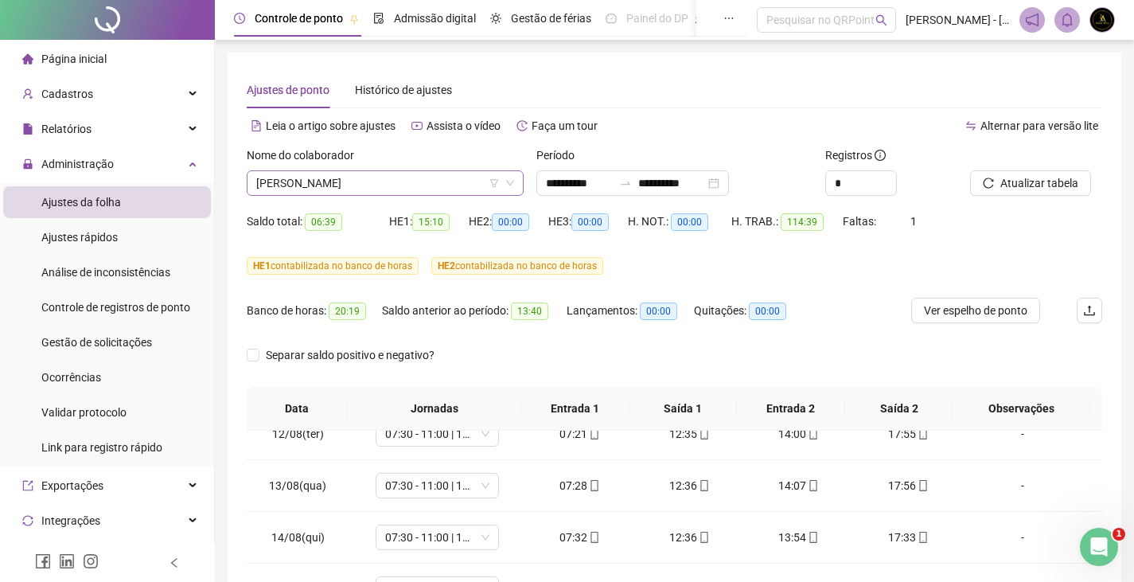
click at [366, 174] on span "[PERSON_NAME]" at bounding box center [385, 183] width 258 height 24
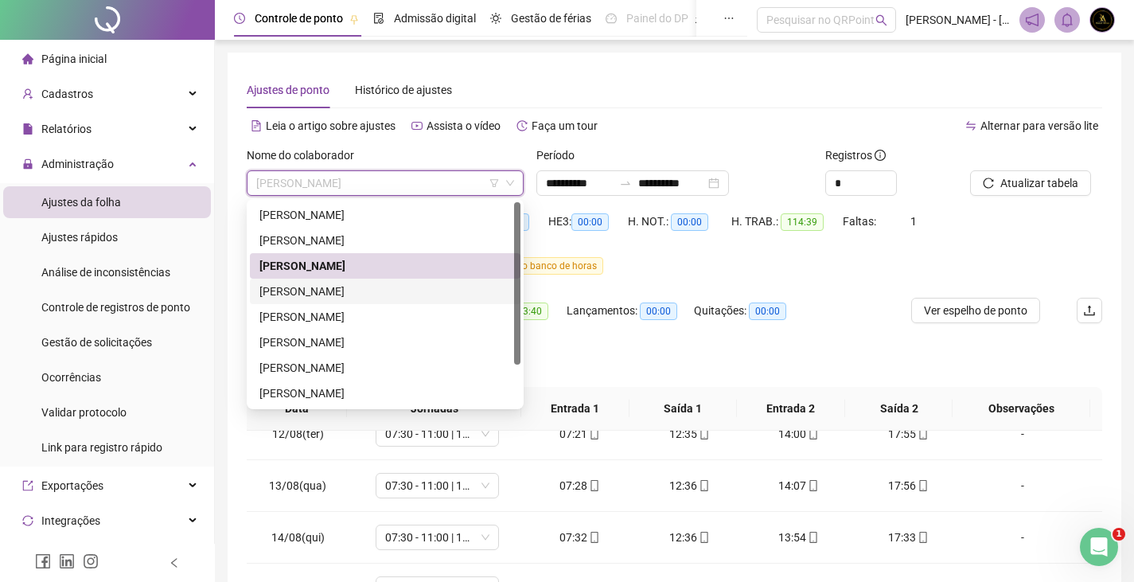
click at [354, 288] on div "[PERSON_NAME]" at bounding box center [384, 291] width 251 height 18
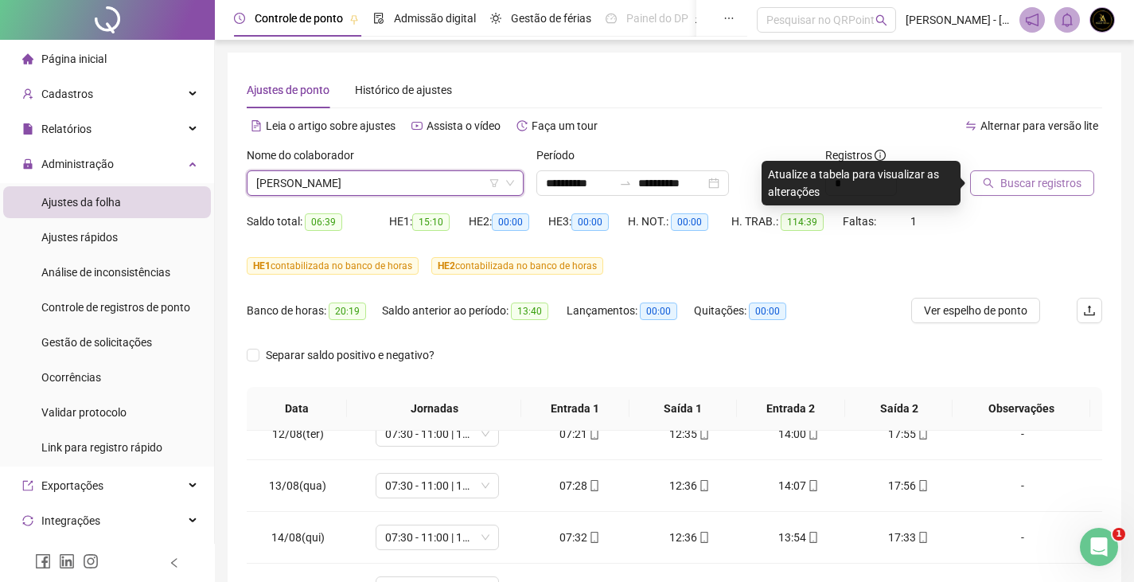
click at [1006, 181] on span "Buscar registros" at bounding box center [1040, 183] width 81 height 18
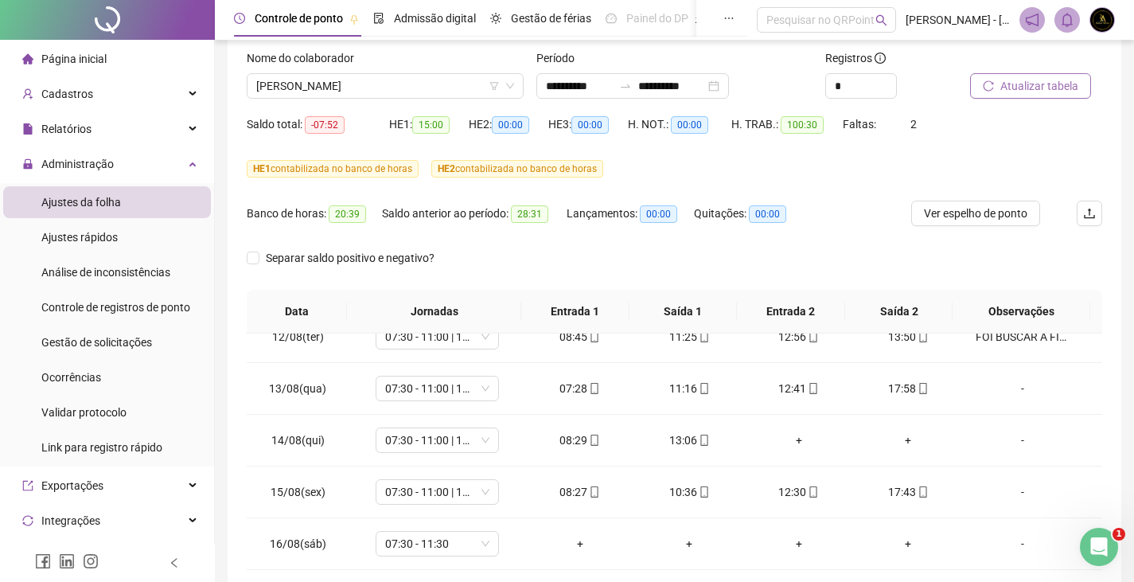
scroll to position [70, 0]
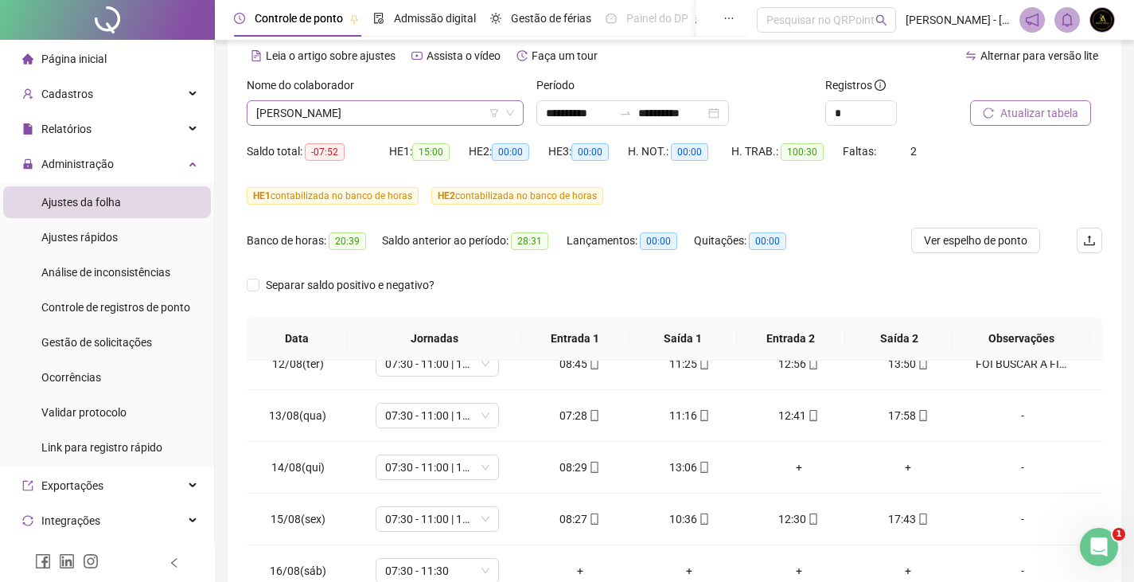
click at [396, 111] on span "[PERSON_NAME]" at bounding box center [385, 113] width 258 height 24
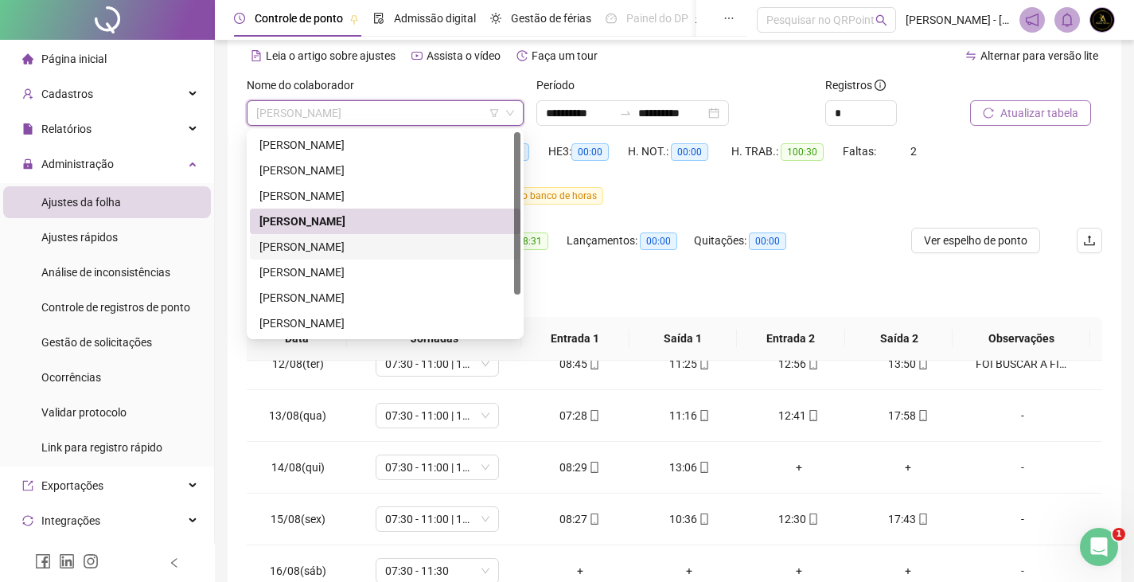
click at [363, 241] on div "[PERSON_NAME]" at bounding box center [384, 247] width 251 height 18
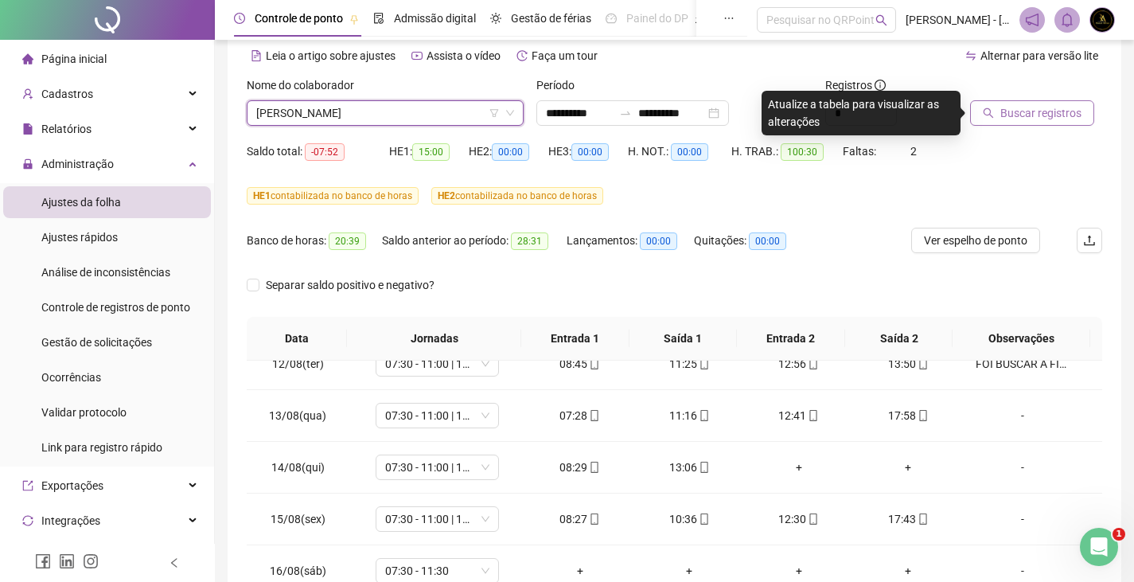
click at [1035, 115] on span "Buscar registros" at bounding box center [1040, 113] width 81 height 18
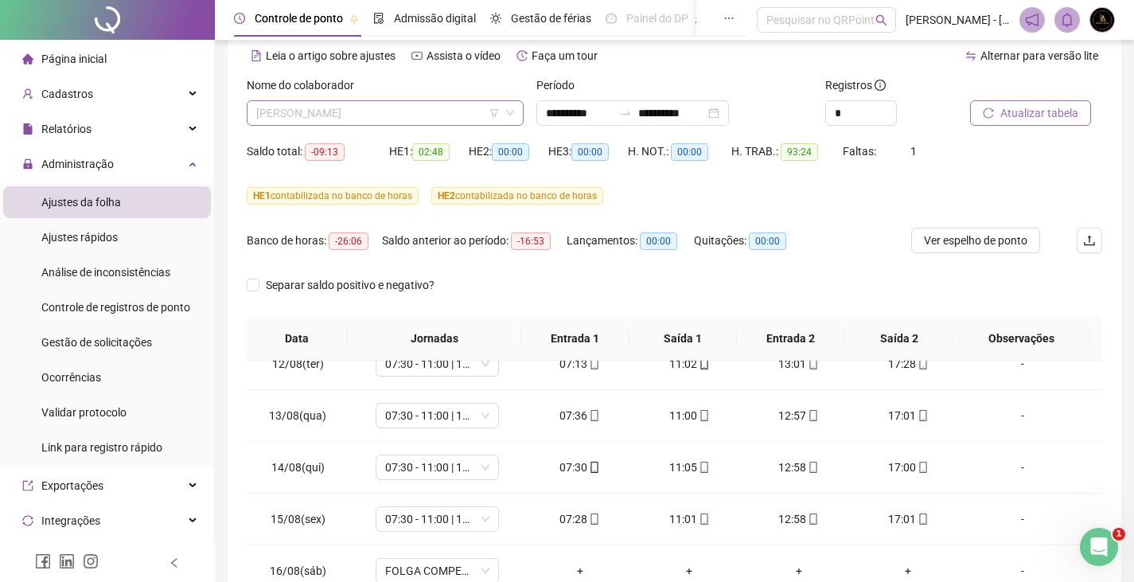
click at [421, 122] on span "[PERSON_NAME]" at bounding box center [385, 113] width 258 height 24
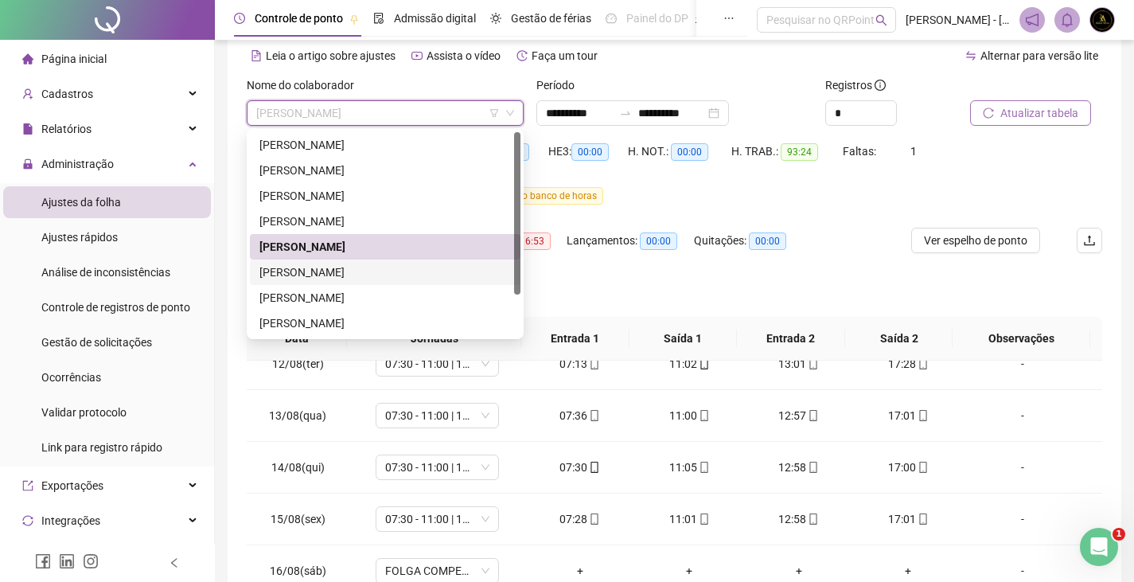
click at [384, 272] on div "[PERSON_NAME]" at bounding box center [384, 272] width 251 height 18
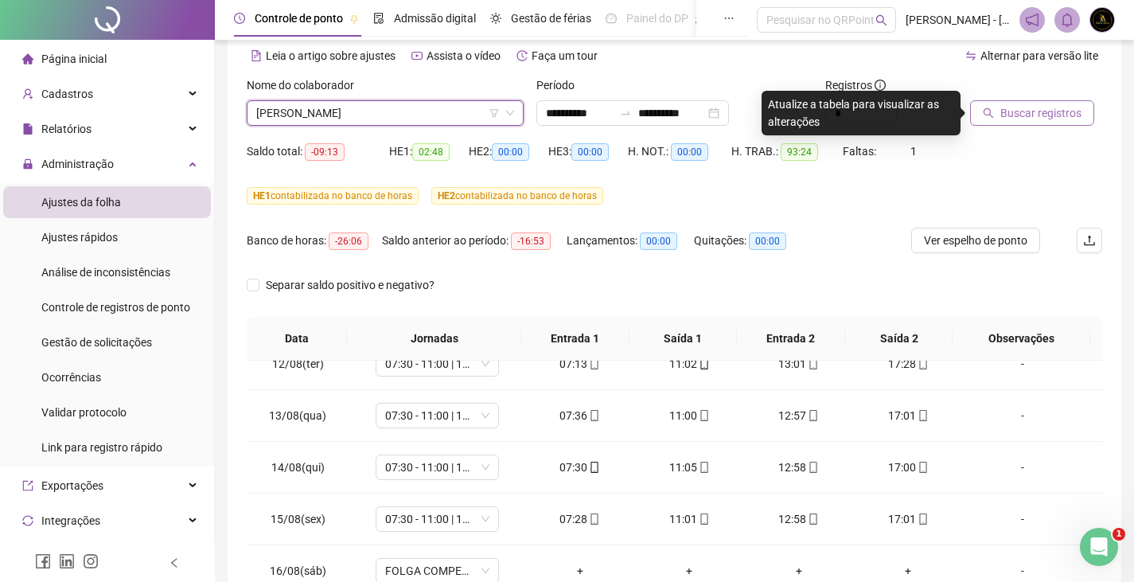
click at [1021, 120] on span "Buscar registros" at bounding box center [1040, 113] width 81 height 18
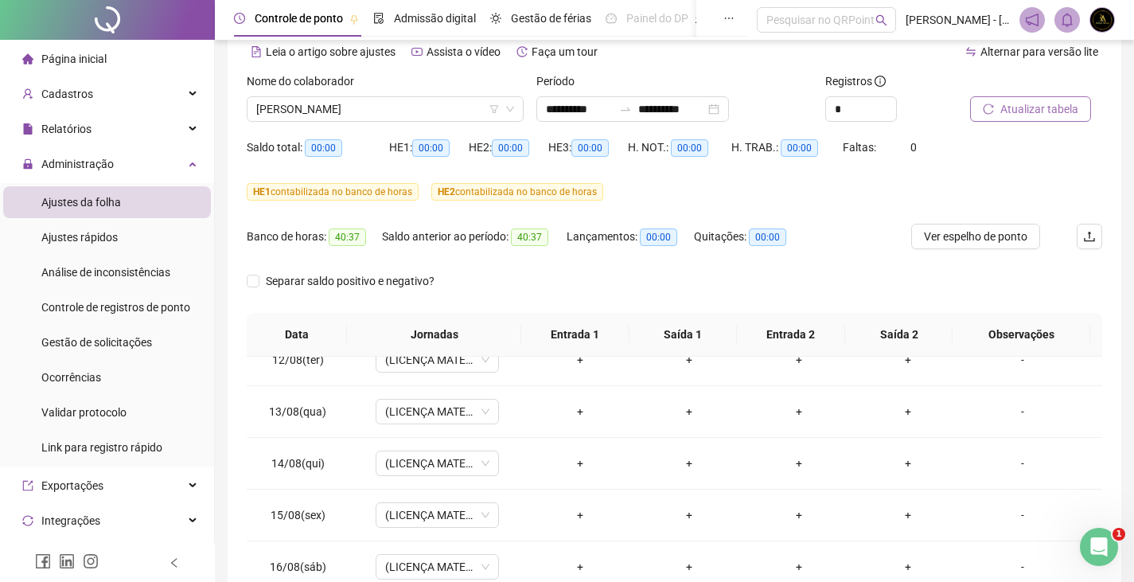
scroll to position [34, 0]
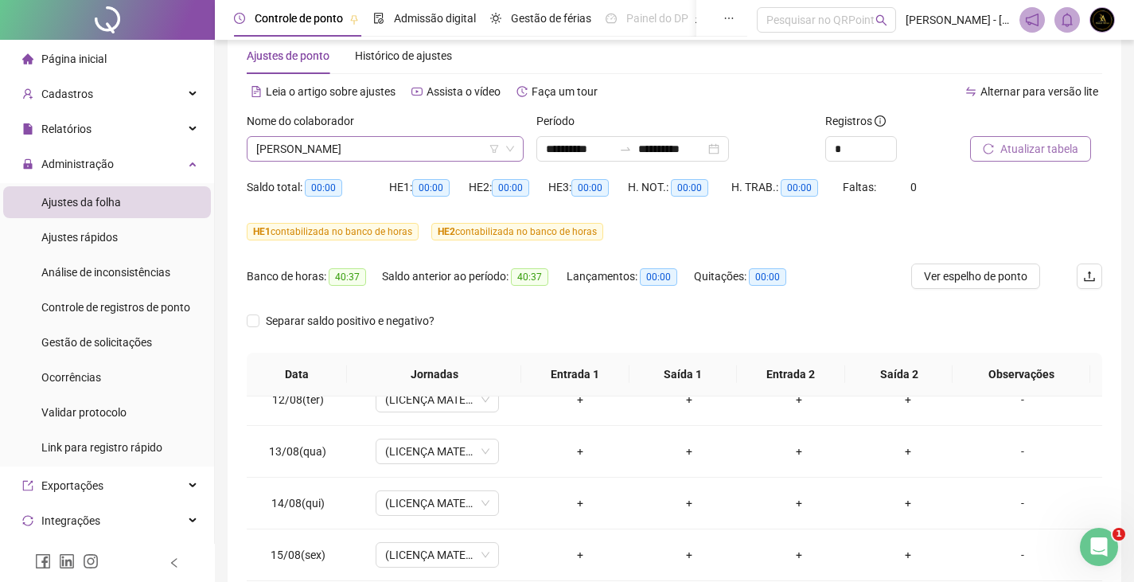
click at [399, 158] on span "[PERSON_NAME]" at bounding box center [385, 149] width 258 height 24
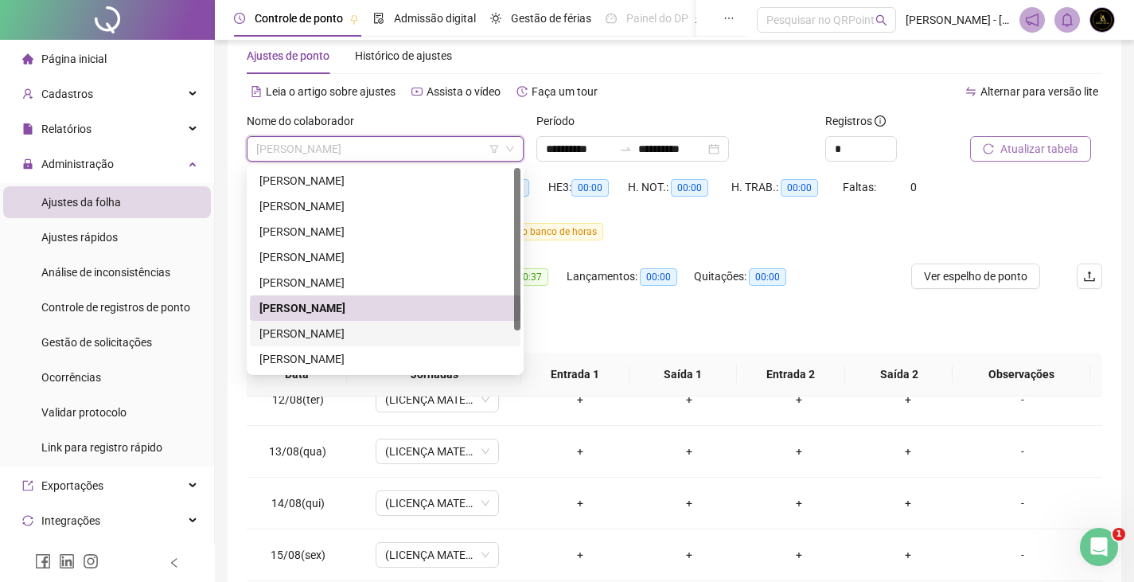
drag, startPoint x: 355, startPoint y: 326, endPoint x: 418, endPoint y: 321, distance: 63.0
click at [355, 327] on div "[PERSON_NAME]" at bounding box center [384, 334] width 251 height 18
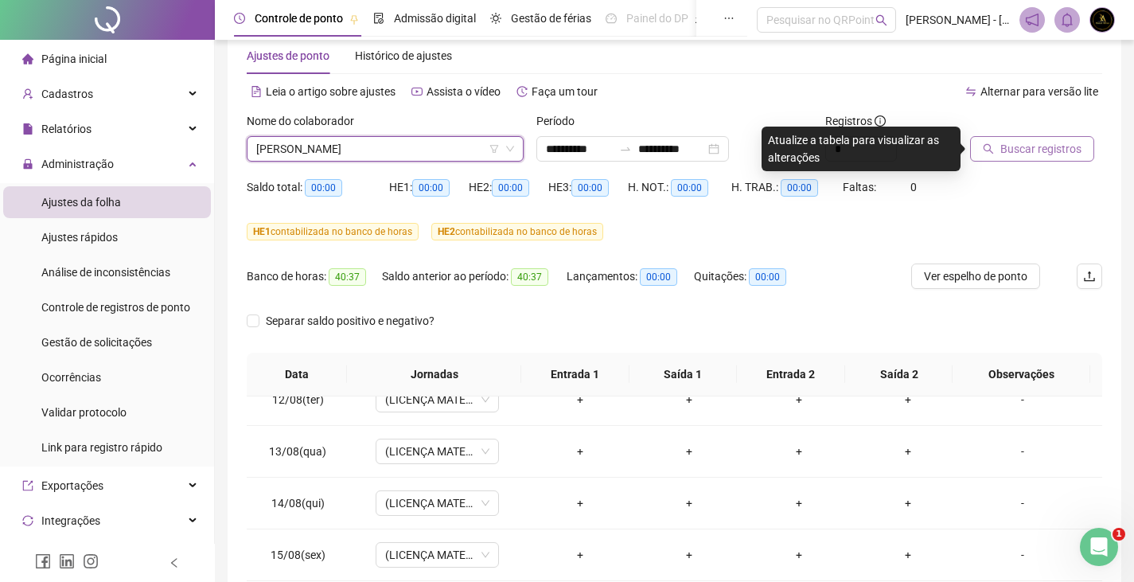
click at [1039, 150] on span "Buscar registros" at bounding box center [1040, 149] width 81 height 18
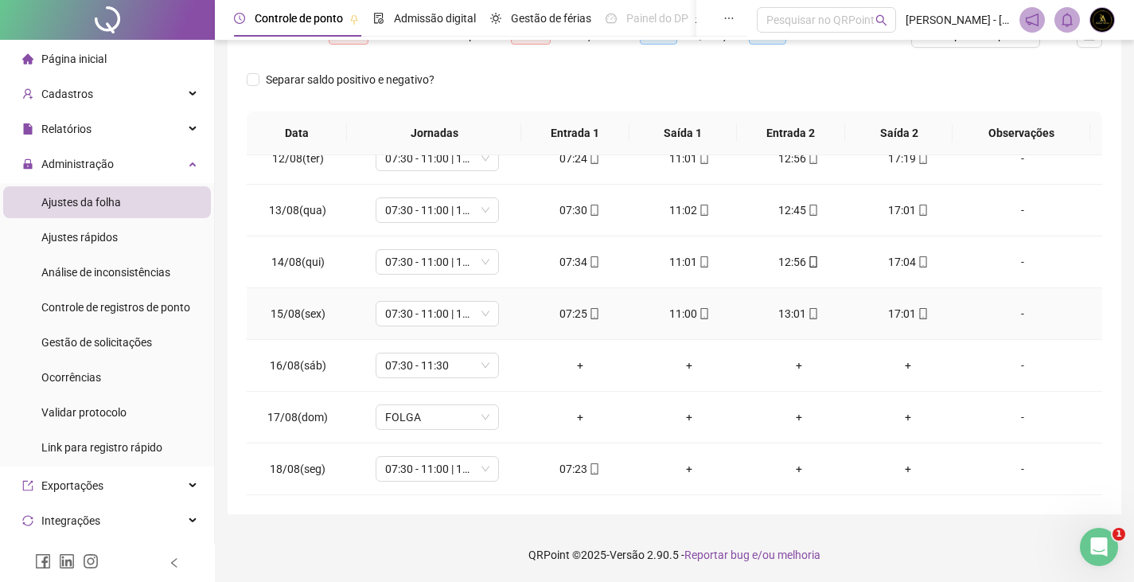
scroll to position [276, 0]
drag, startPoint x: 424, startPoint y: 362, endPoint x: 438, endPoint y: 361, distance: 13.5
click at [424, 361] on span "07:30 - 11:30" at bounding box center [437, 364] width 104 height 24
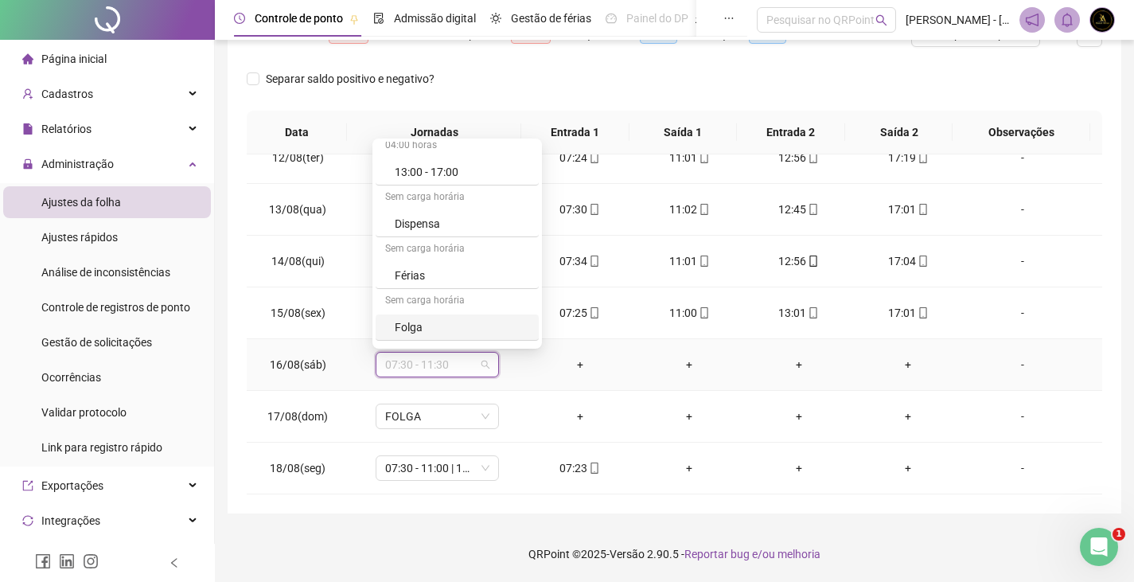
scroll to position [398, 0]
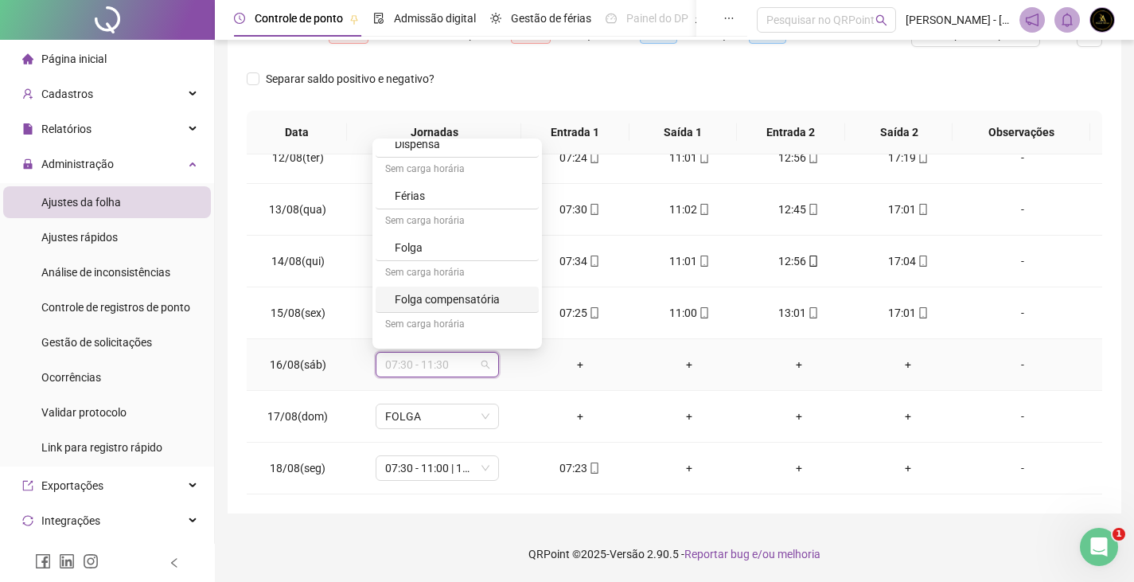
click at [484, 301] on div "Folga compensatória" at bounding box center [462, 299] width 134 height 18
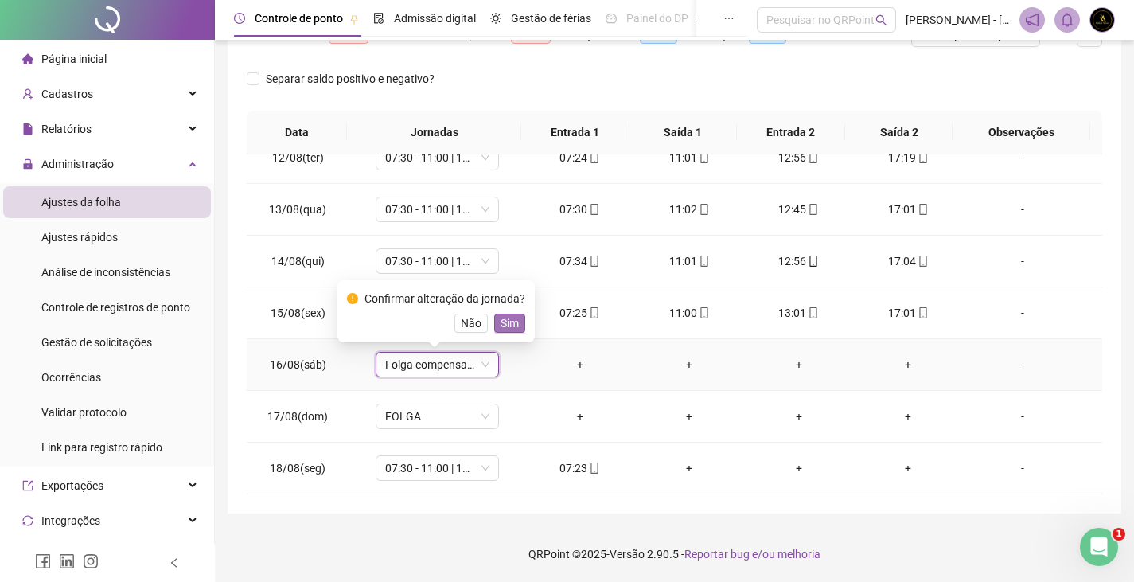
click at [514, 331] on span "Sim" at bounding box center [509, 323] width 18 height 18
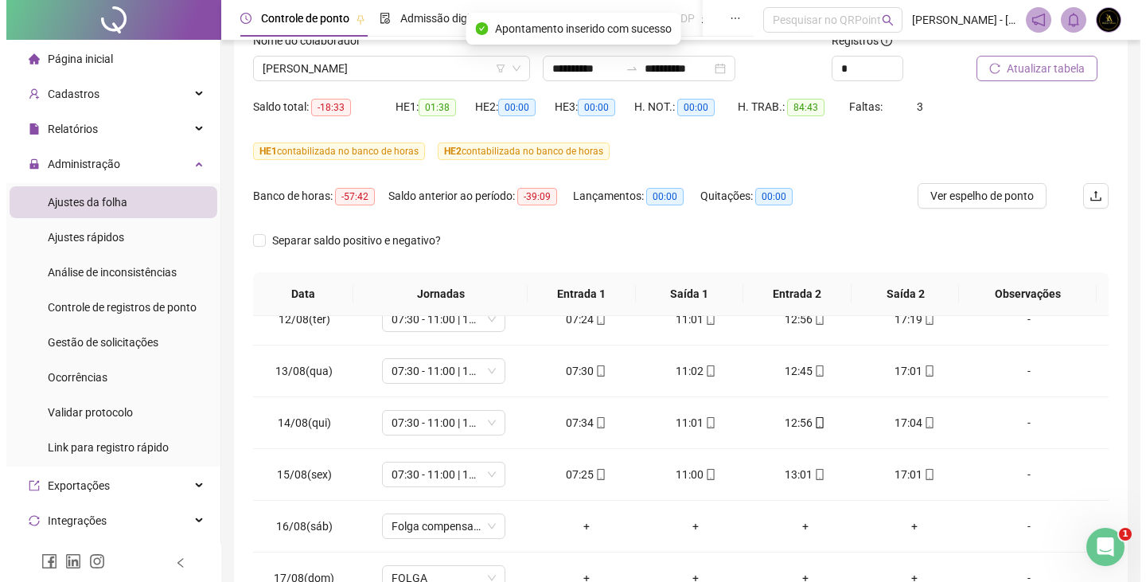
scroll to position [68, 0]
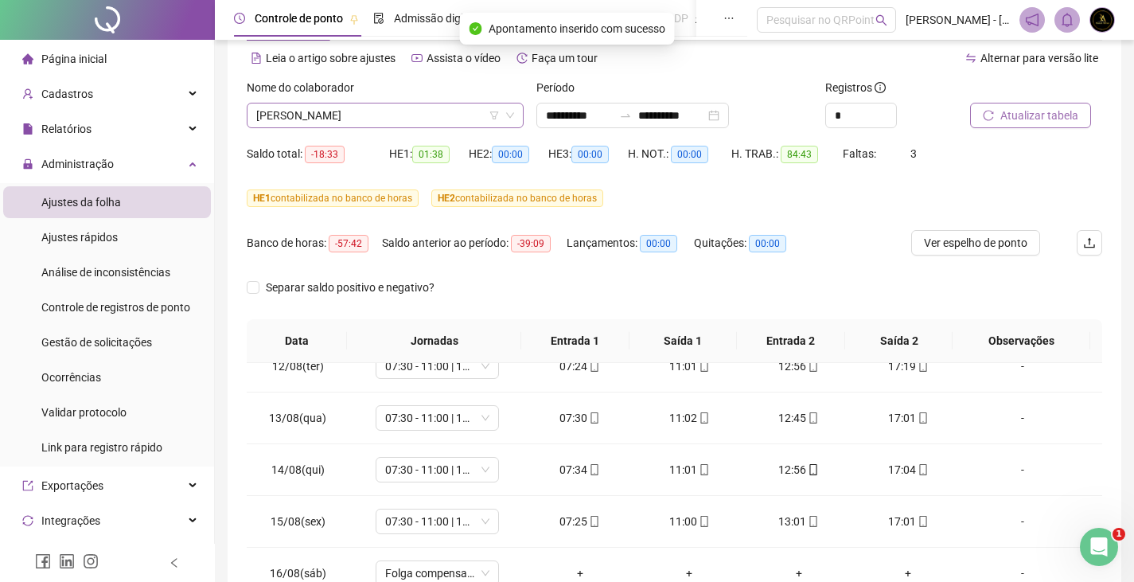
click at [347, 119] on span "[PERSON_NAME]" at bounding box center [385, 115] width 258 height 24
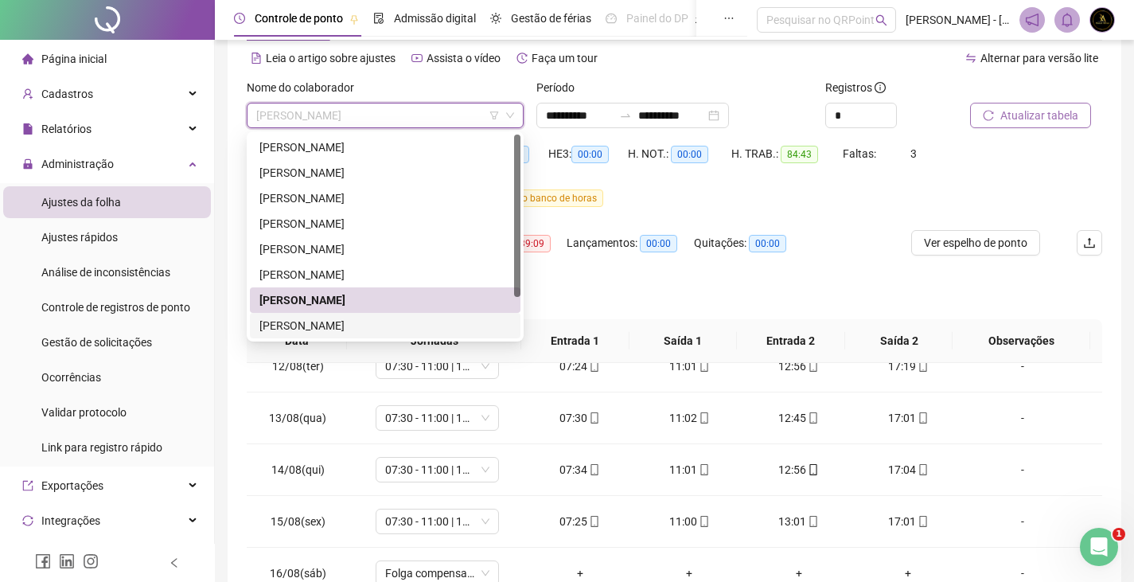
click at [298, 323] on div "[PERSON_NAME]" at bounding box center [384, 326] width 251 height 18
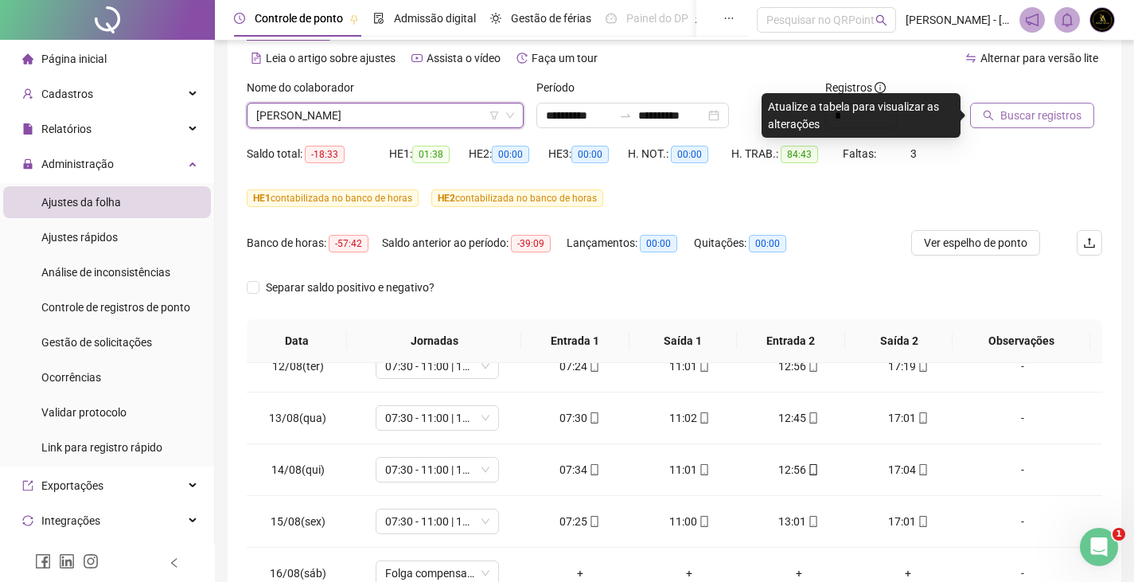
click at [1063, 114] on span "Buscar registros" at bounding box center [1040, 116] width 81 height 18
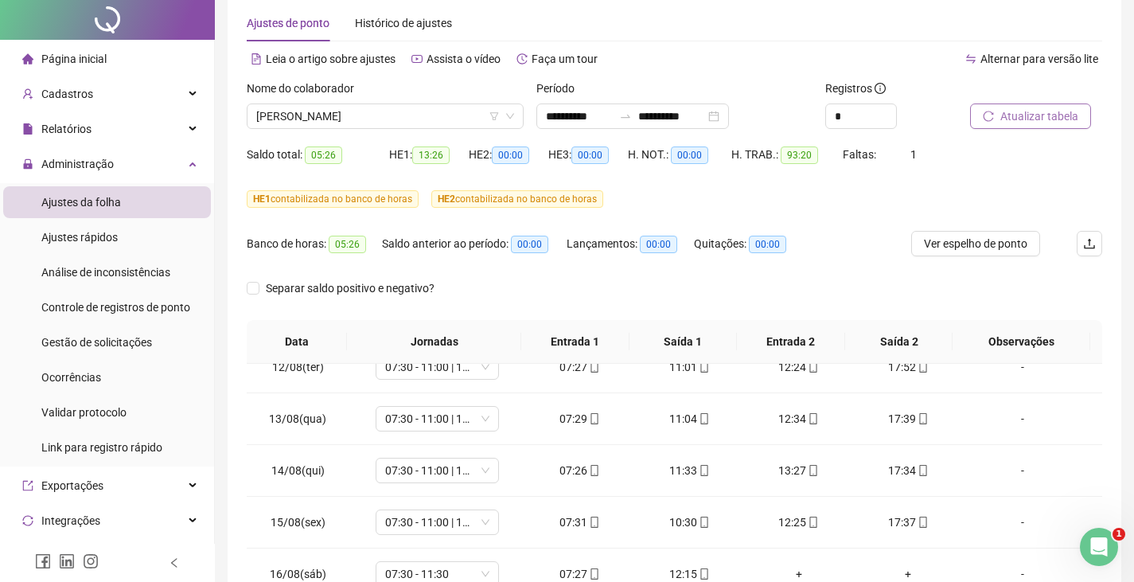
scroll to position [0, 0]
